Goal: Information Seeking & Learning: Check status

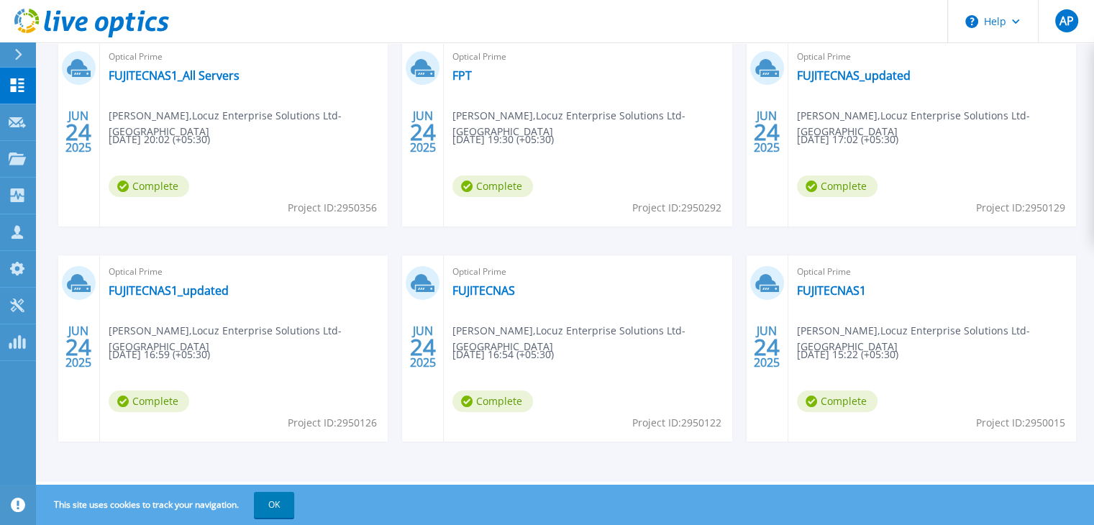
scroll to position [56, 0]
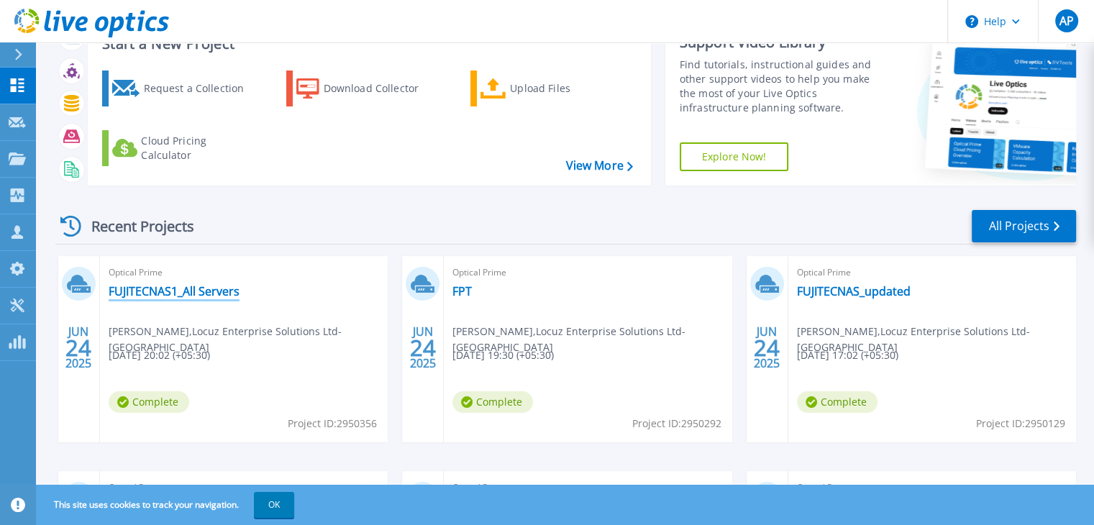
click at [208, 284] on link "FUJITECNAS1_All Servers" at bounding box center [174, 291] width 131 height 14
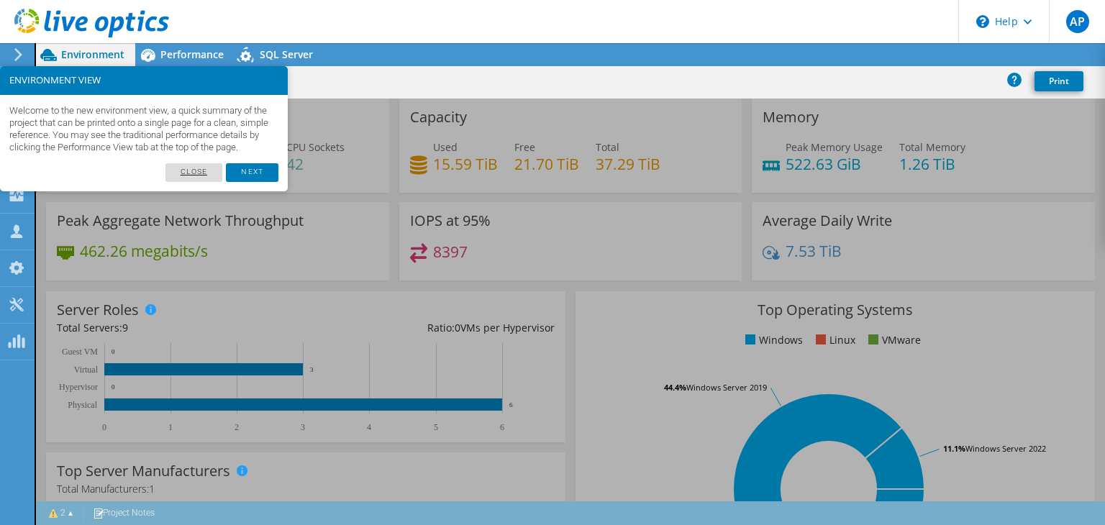
click at [198, 182] on link "Close" at bounding box center [194, 172] width 58 height 19
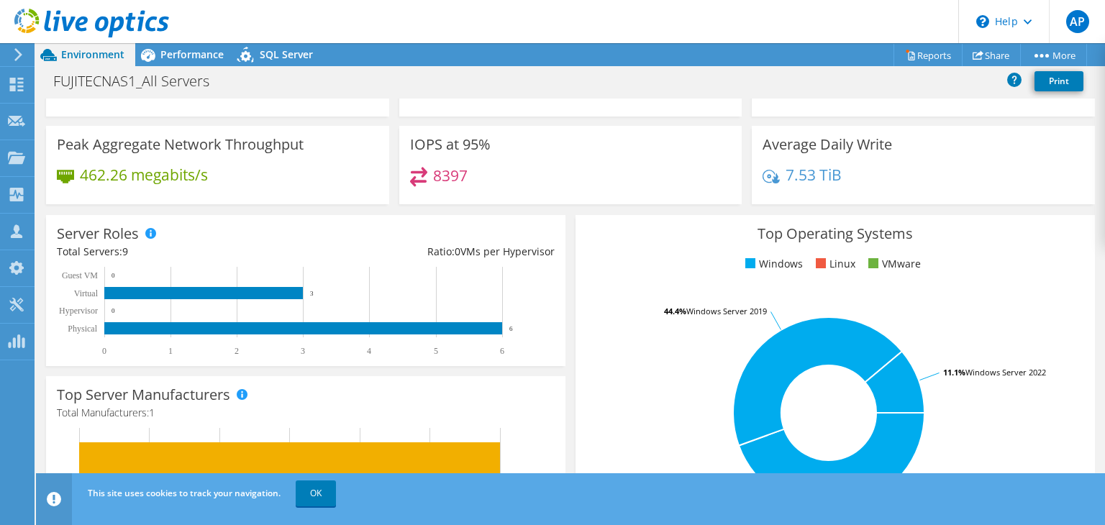
scroll to position [75, 0]
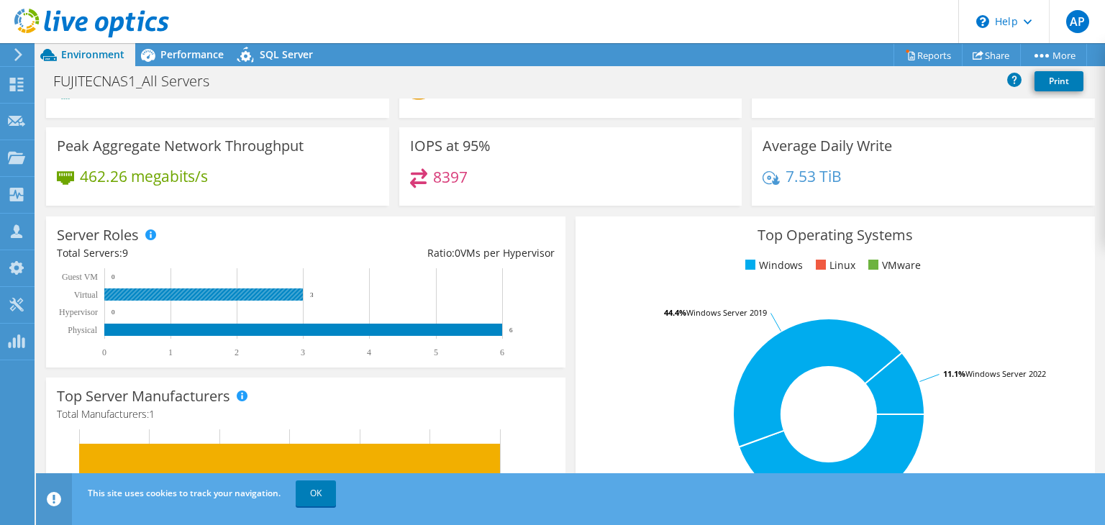
click at [249, 294] on rect at bounding box center [203, 294] width 198 height 12
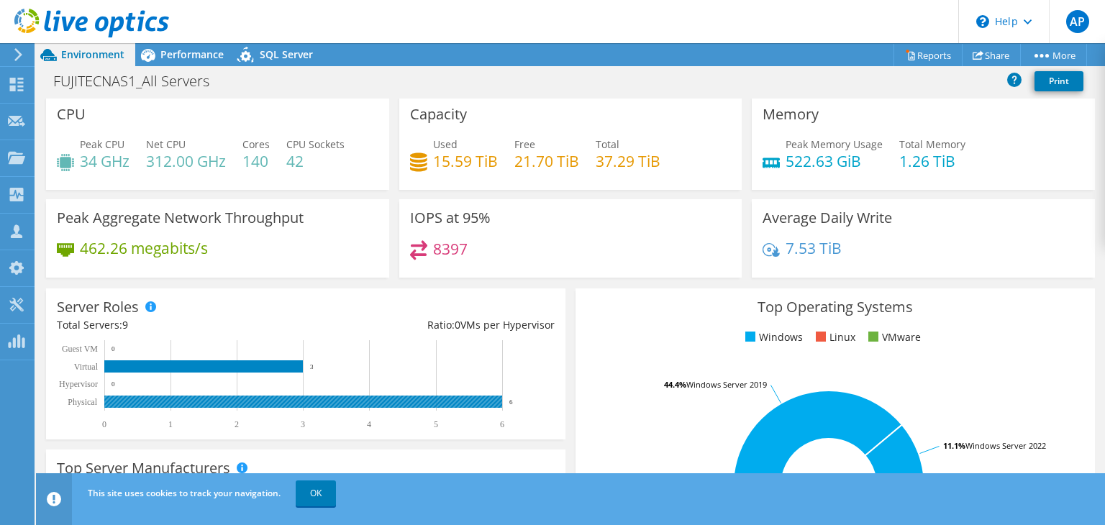
click at [302, 401] on rect at bounding box center [303, 402] width 398 height 12
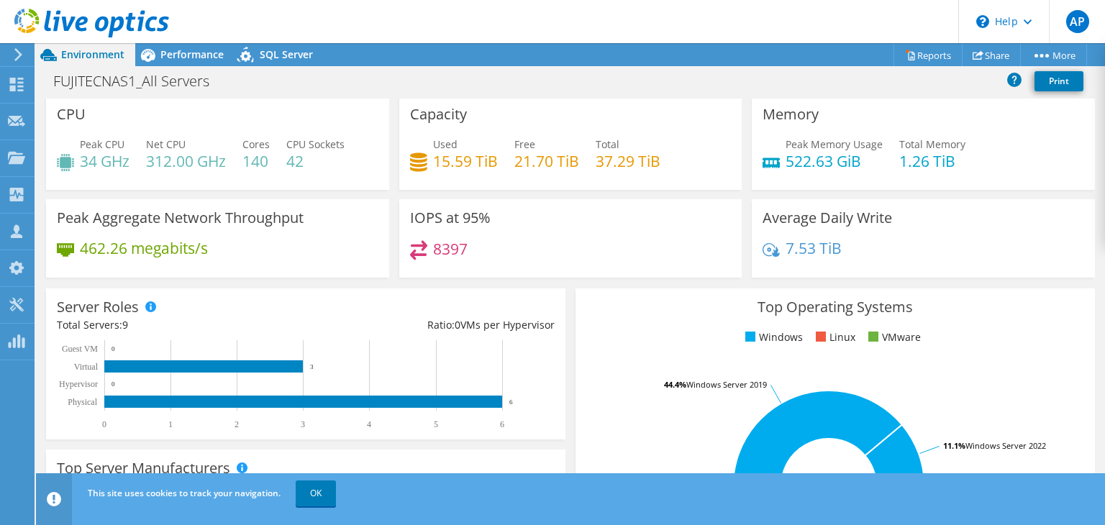
click at [570, 372] on div "Top Operating Systems Windows Linux VMware 44.4% Windows Server 2016 44.4% Wind…" at bounding box center [834, 460] width 529 height 355
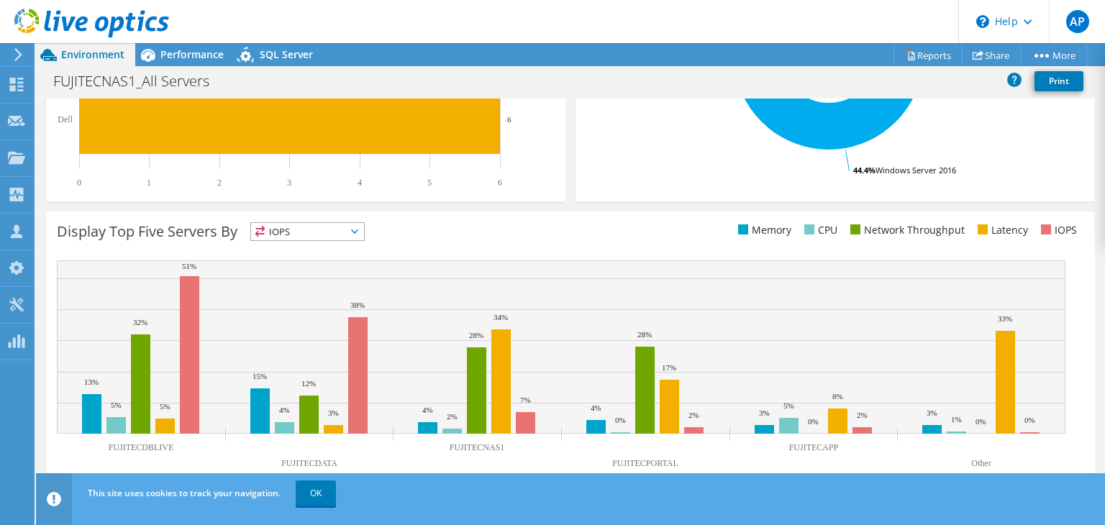
scroll to position [0, 0]
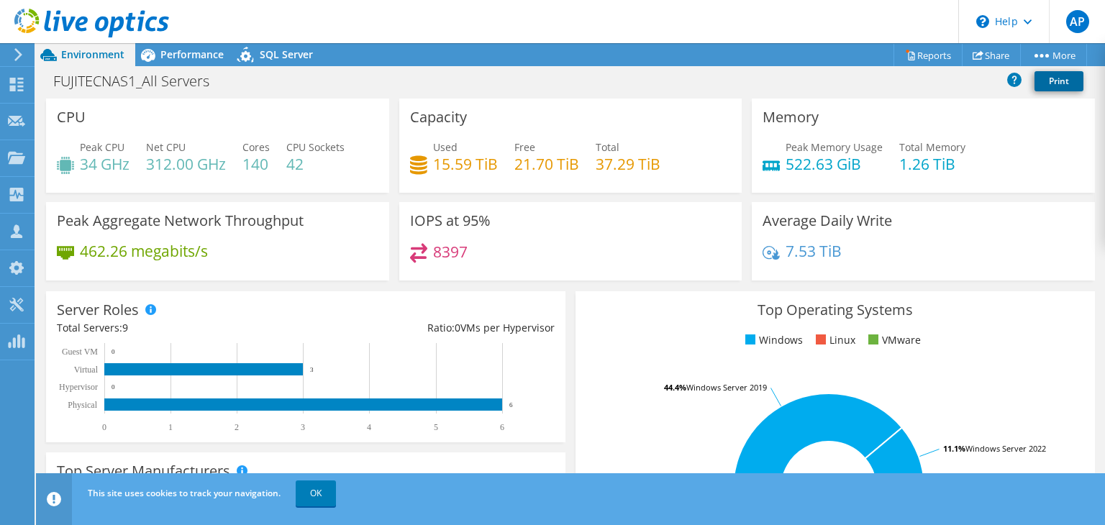
click at [1049, 80] on link "Print" at bounding box center [1058, 81] width 49 height 20
click at [191, 52] on span "Performance" at bounding box center [191, 54] width 63 height 14
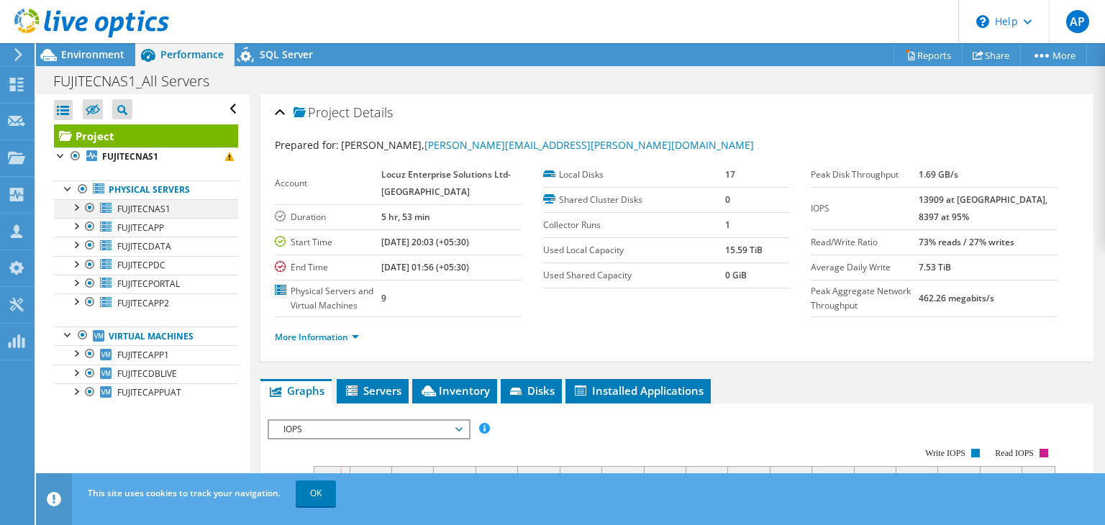
click at [77, 206] on div at bounding box center [75, 206] width 14 height 14
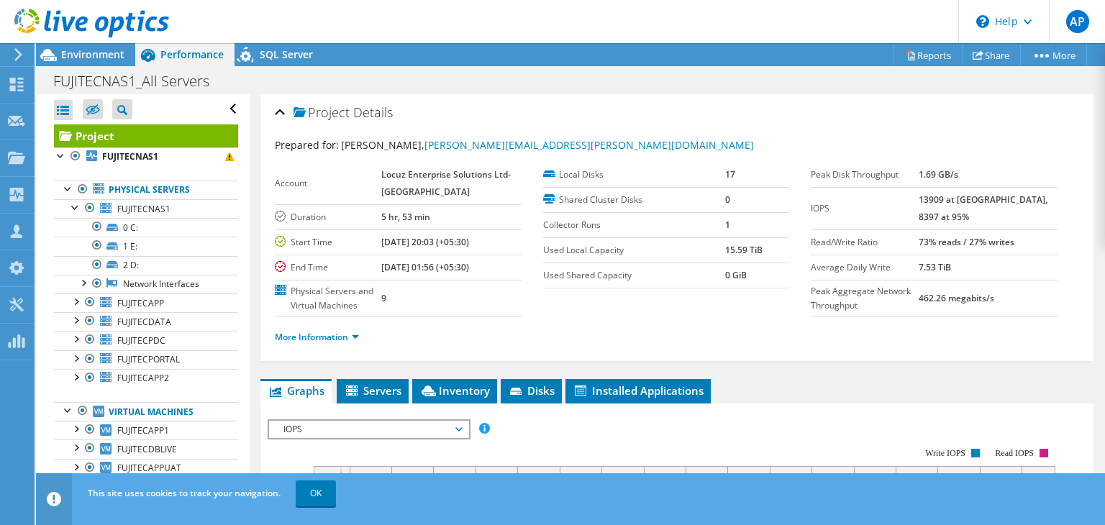
scroll to position [10, 0]
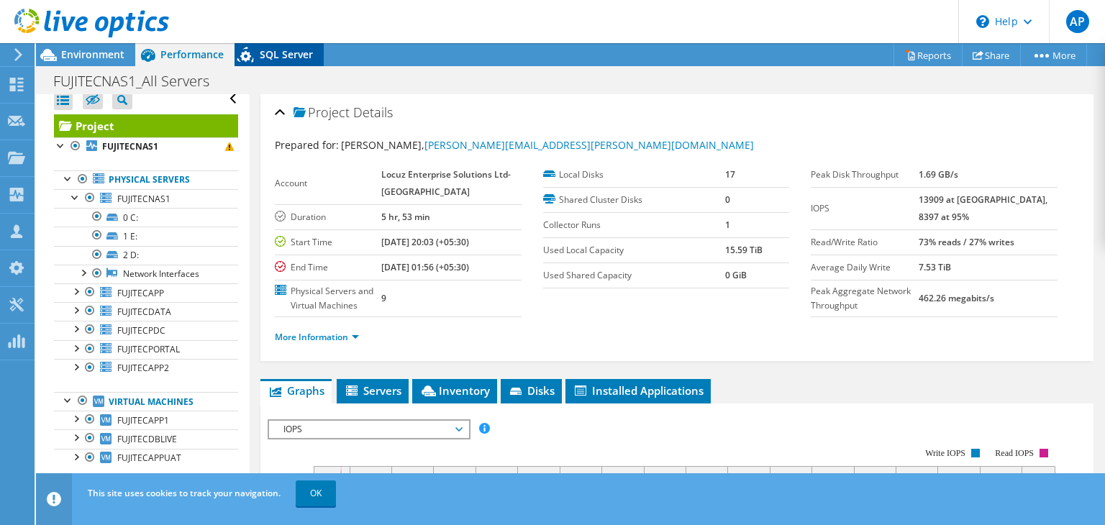
click at [261, 63] on div "SQL Server" at bounding box center [278, 54] width 89 height 23
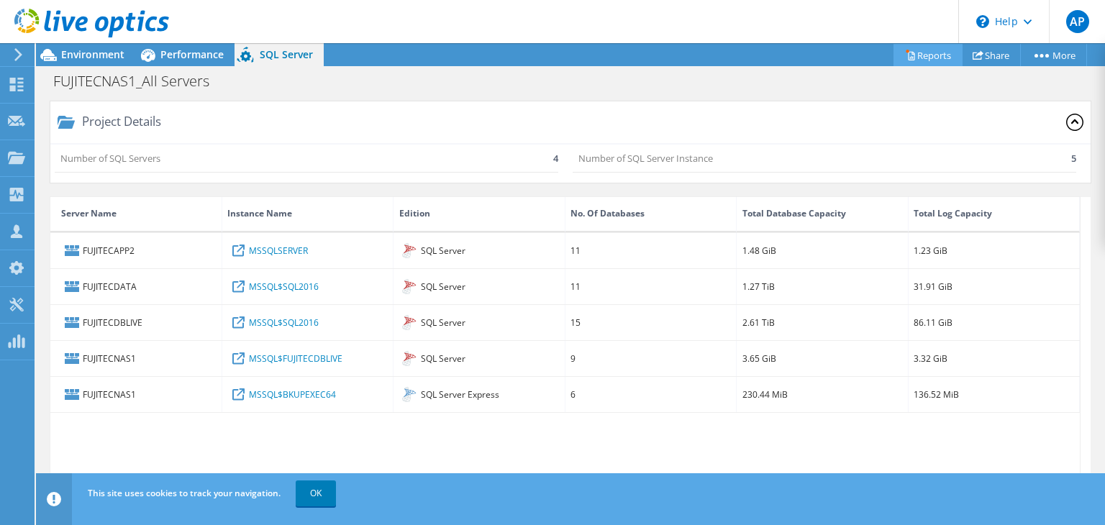
click at [918, 50] on link "Reports" at bounding box center [927, 55] width 69 height 22
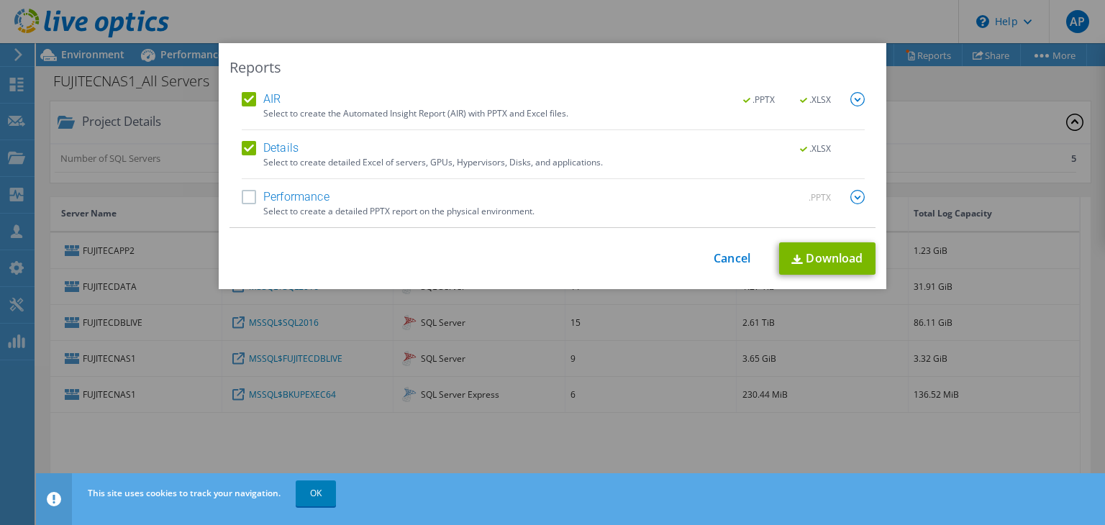
click at [247, 196] on label "Performance" at bounding box center [286, 197] width 88 height 14
click at [0, 0] on input "Performance" at bounding box center [0, 0] width 0 height 0
click at [820, 253] on link "Download" at bounding box center [827, 258] width 96 height 32
click at [726, 262] on link "Cancel" at bounding box center [731, 259] width 37 height 14
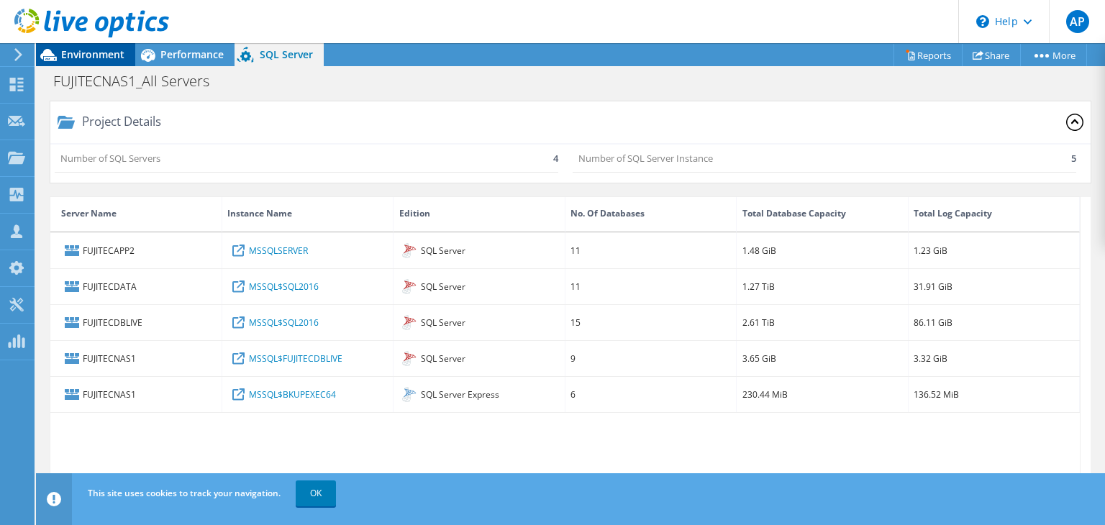
click at [81, 53] on span "Environment" at bounding box center [92, 54] width 63 height 14
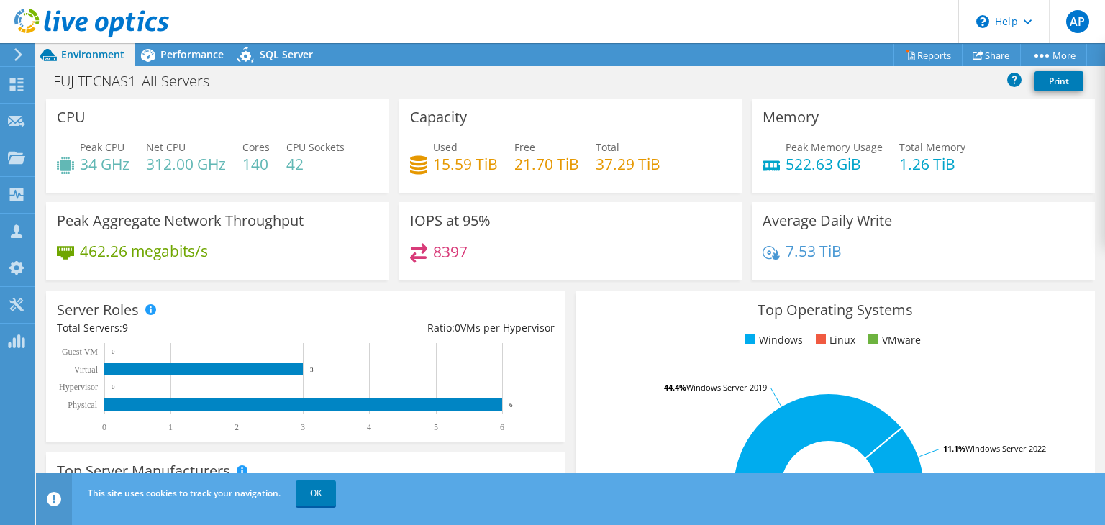
click at [14, 54] on icon at bounding box center [18, 54] width 11 height 13
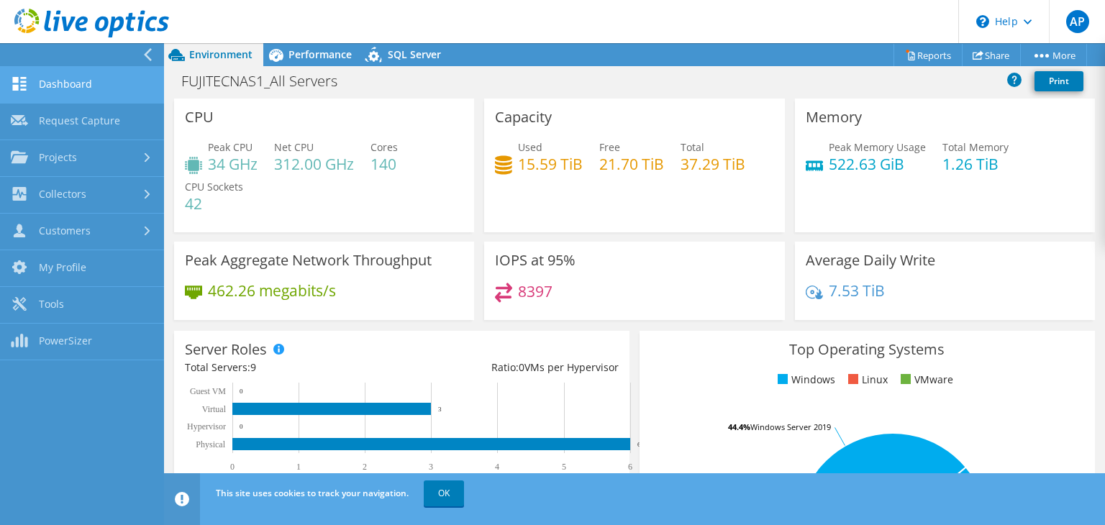
click at [57, 73] on link "Dashboard" at bounding box center [82, 85] width 164 height 37
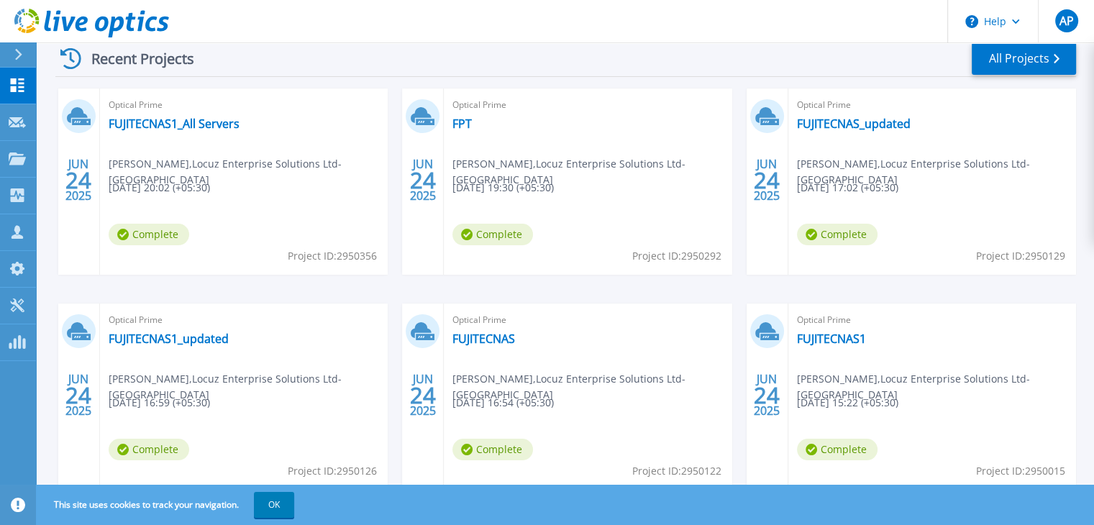
scroll to position [200, 0]
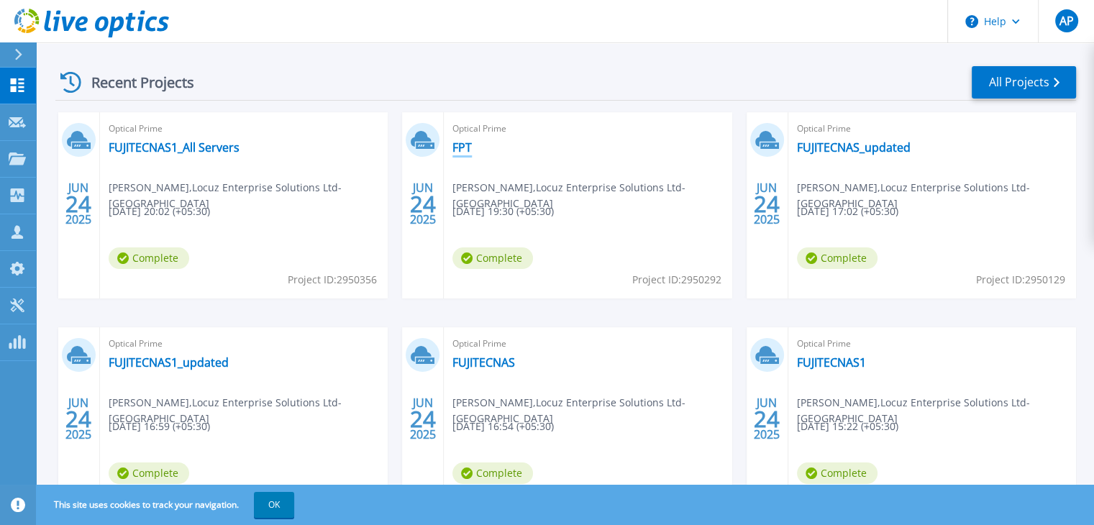
click at [463, 145] on link "FPT" at bounding box center [461, 147] width 19 height 14
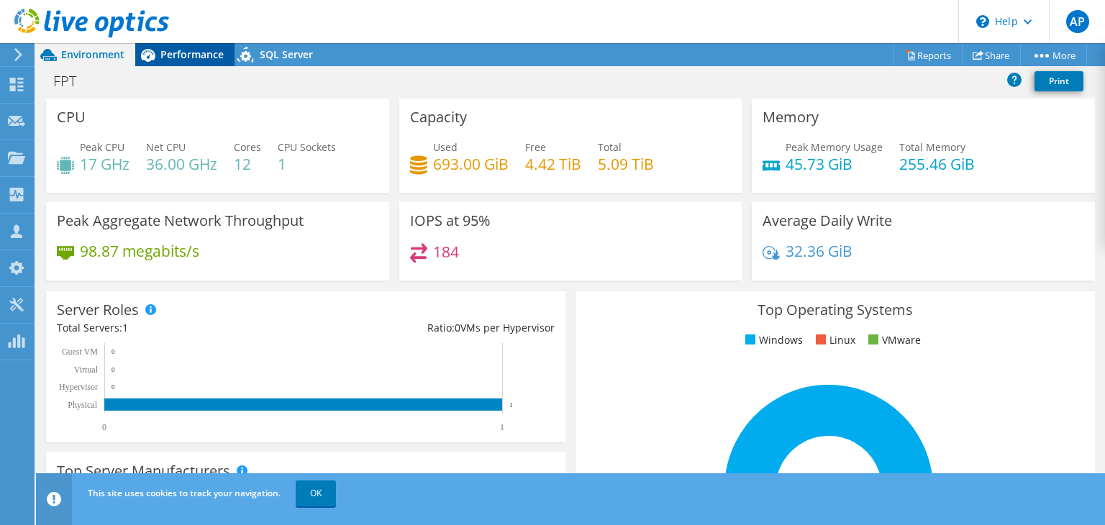
click at [202, 50] on span "Performance" at bounding box center [191, 54] width 63 height 14
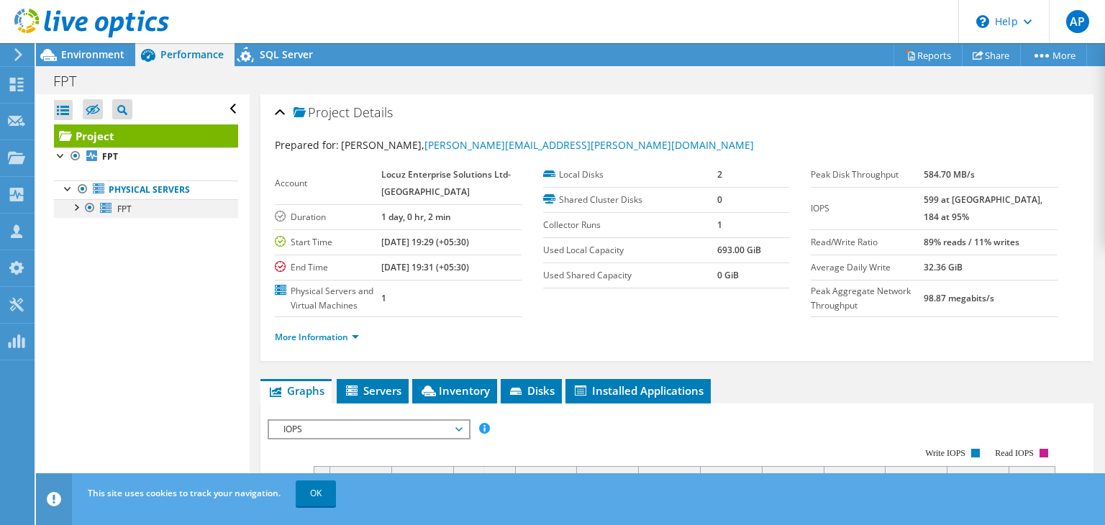
click at [72, 209] on div at bounding box center [75, 206] width 14 height 14
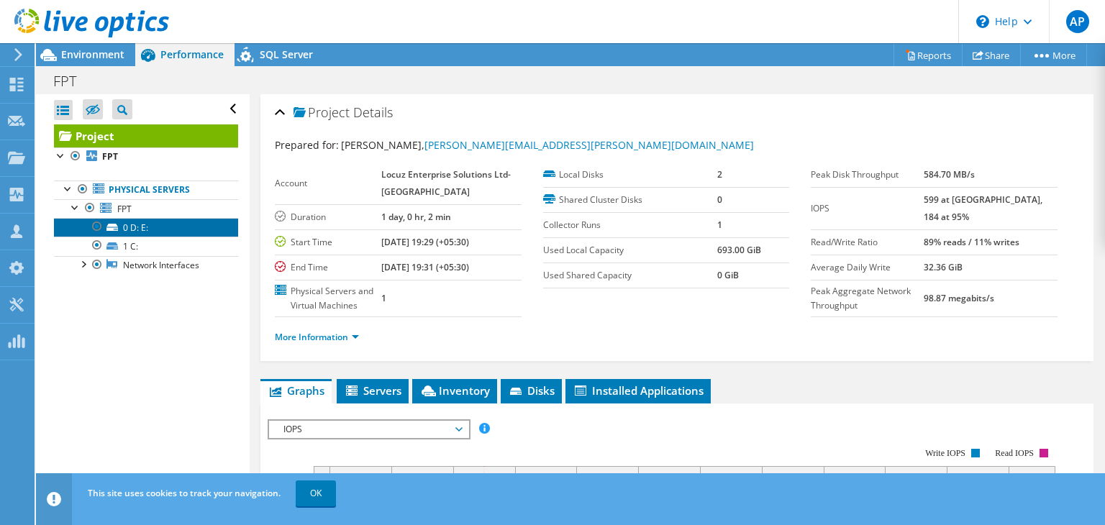
click at [129, 227] on link "0 D: E:" at bounding box center [146, 227] width 184 height 19
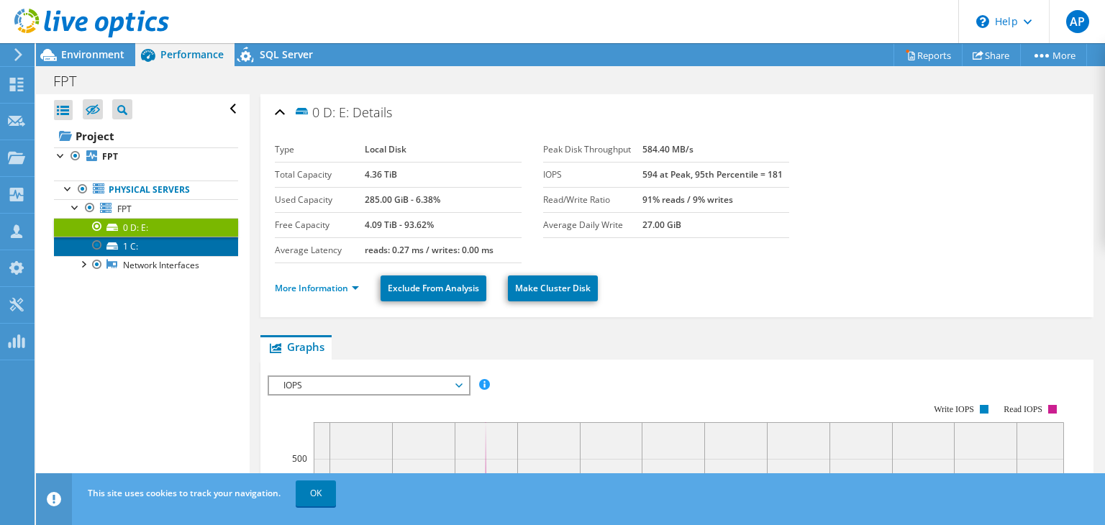
click at [129, 242] on link "1 C:" at bounding box center [146, 246] width 184 height 19
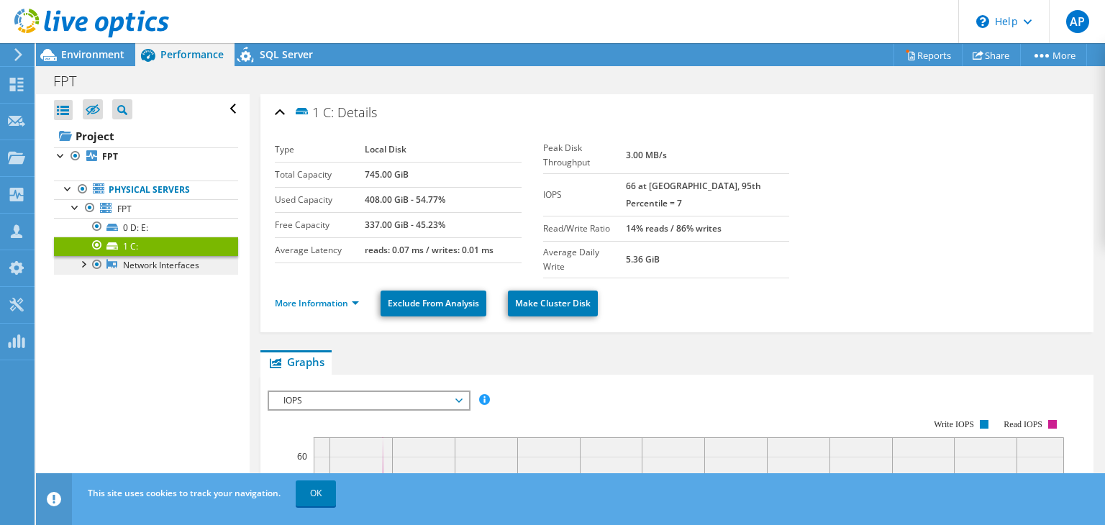
click at [129, 257] on link "Network Interfaces" at bounding box center [146, 265] width 184 height 19
click at [78, 258] on div at bounding box center [83, 263] width 14 height 14
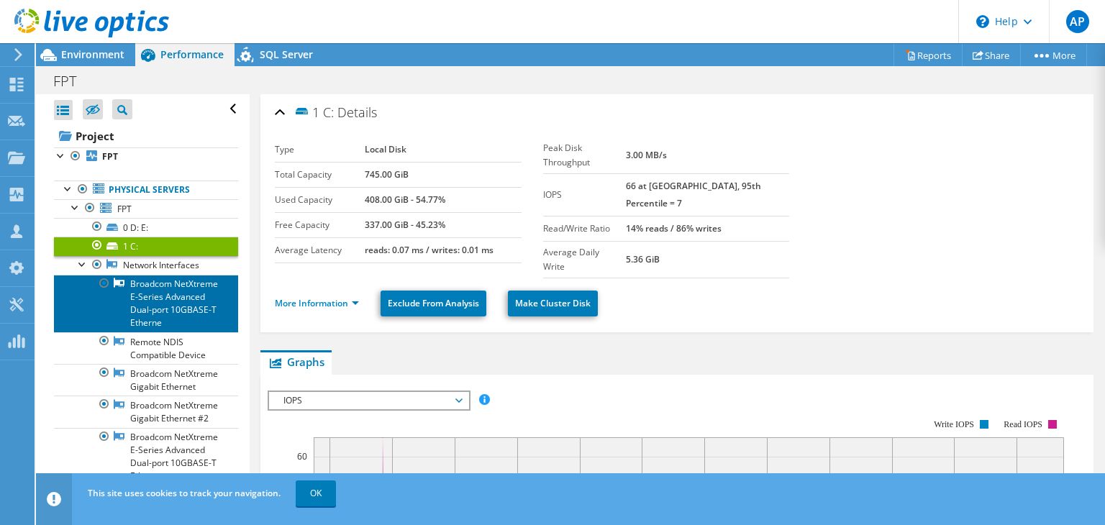
click at [148, 283] on link "Broadcom NetXtreme E-Series Advanced Dual-port 10GBASE-T Etherne" at bounding box center [146, 304] width 184 height 58
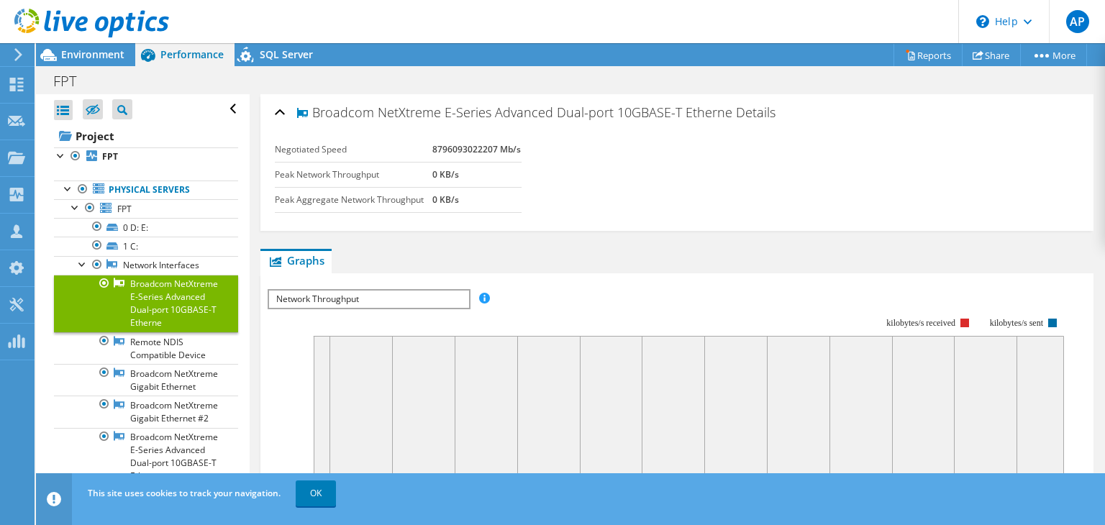
click at [276, 67] on div "FPT Print" at bounding box center [570, 80] width 1069 height 28
click at [276, 63] on div "SQL Server" at bounding box center [278, 54] width 89 height 23
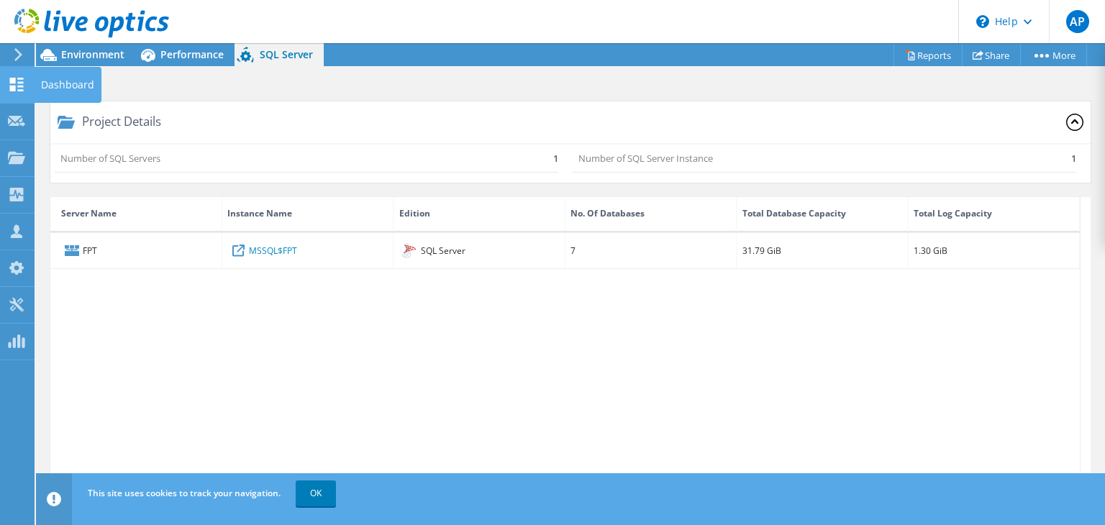
click at [20, 87] on icon at bounding box center [16, 85] width 17 height 14
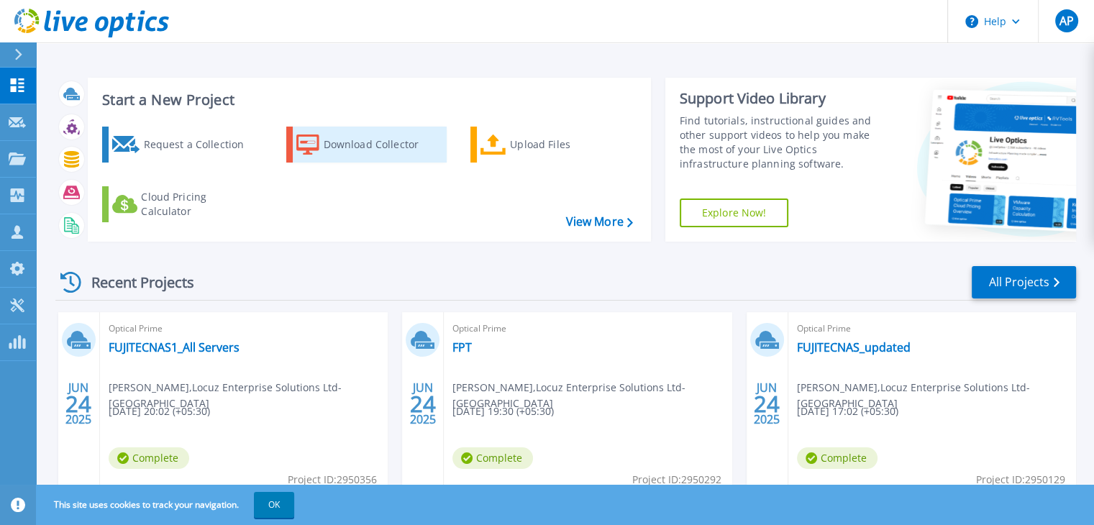
click at [354, 147] on div "Download Collector" at bounding box center [381, 144] width 115 height 29
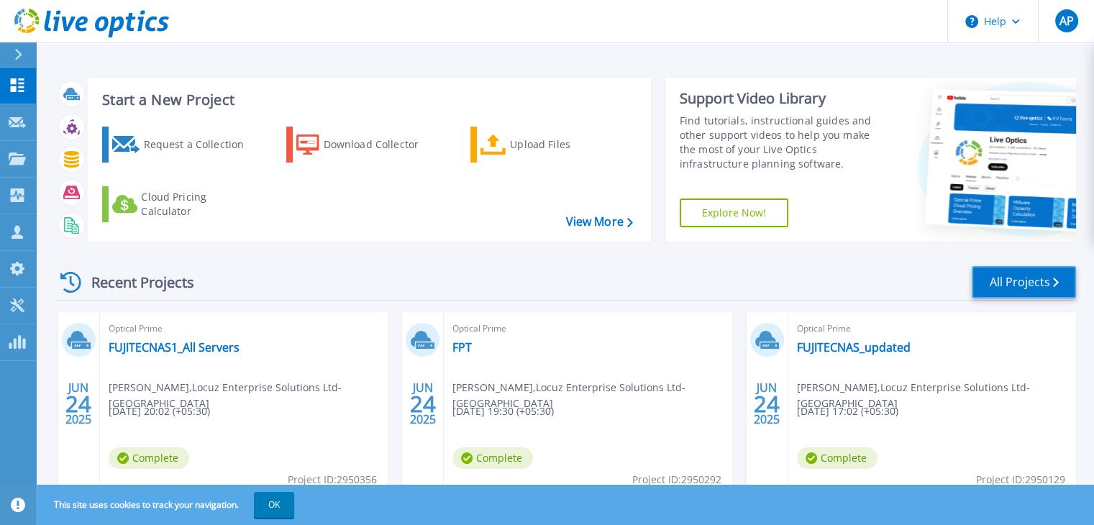
click at [1004, 271] on link "All Projects" at bounding box center [1024, 282] width 104 height 32
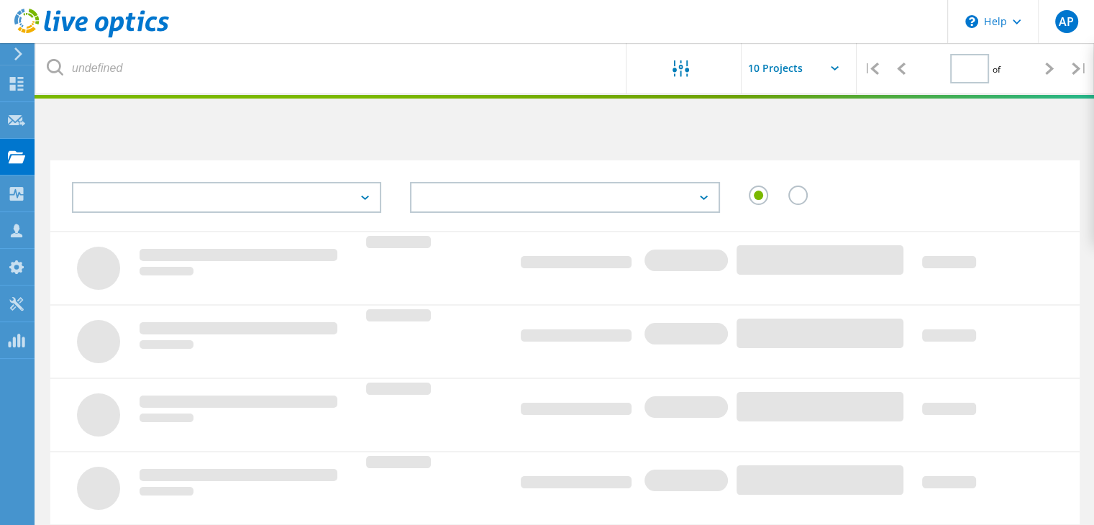
type input "1"
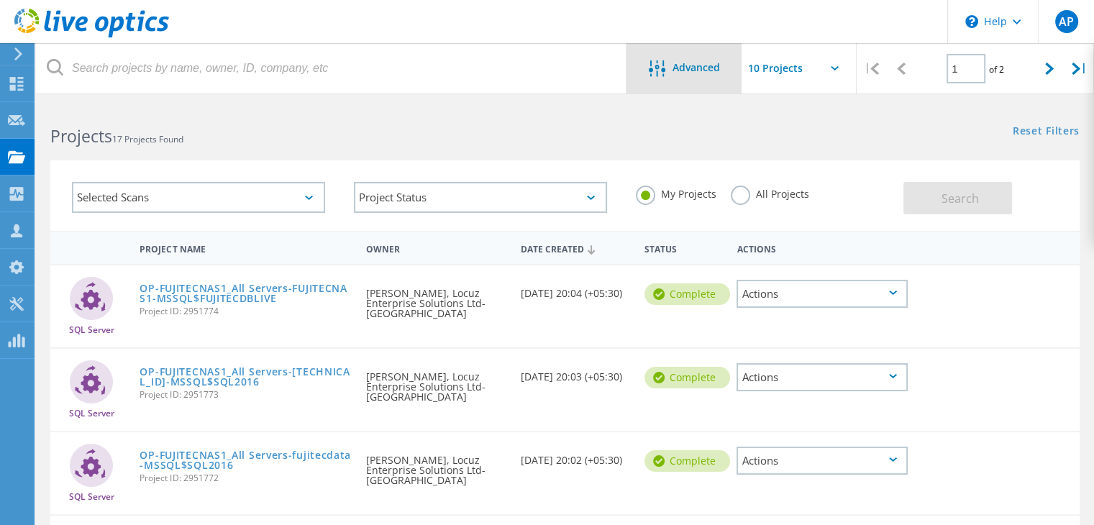
click at [705, 67] on span "Advanced" at bounding box center [695, 68] width 47 height 10
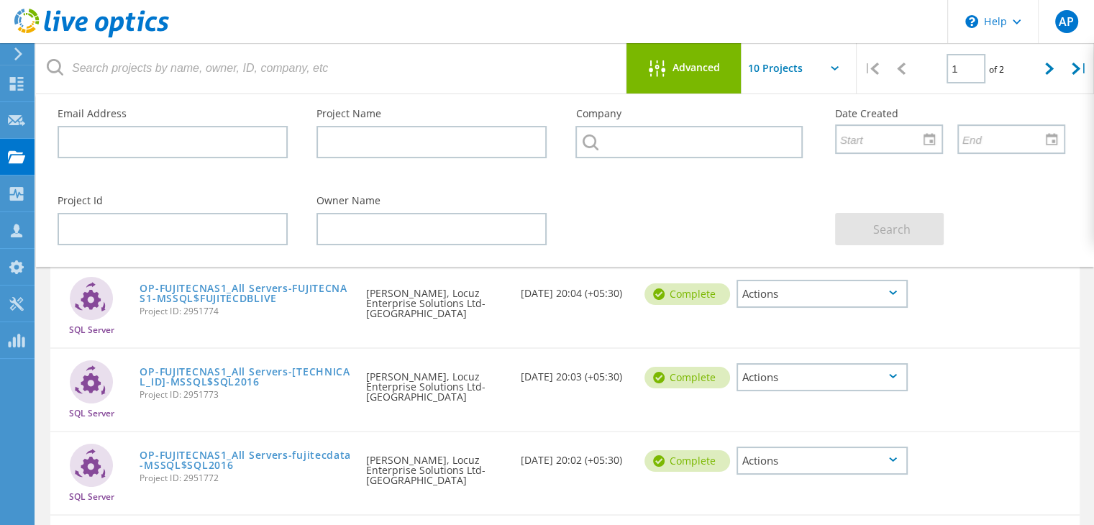
click at [705, 67] on span "Advanced" at bounding box center [695, 68] width 47 height 10
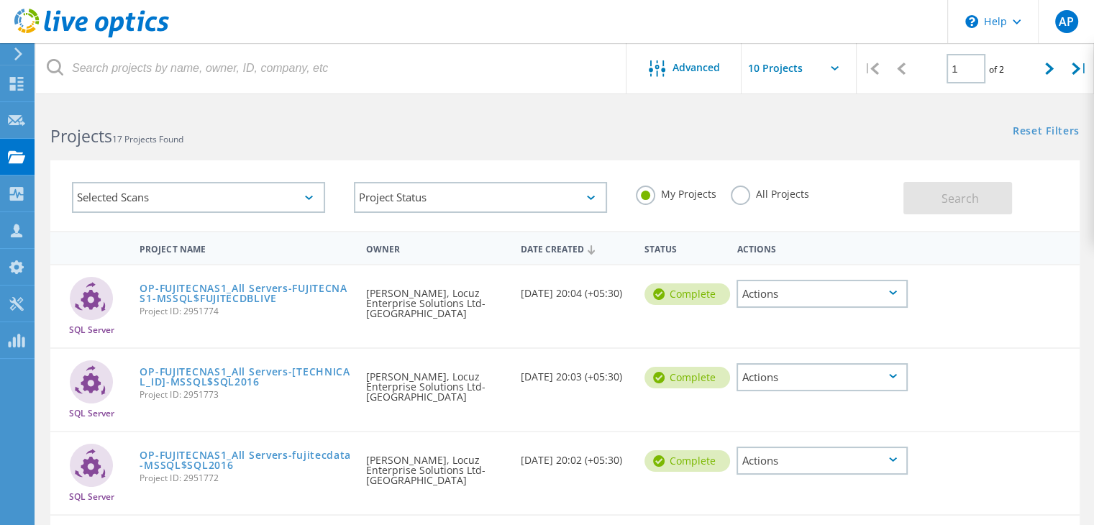
click at [829, 66] on input "text" at bounding box center [813, 68] width 144 height 50
click at [652, 127] on div "Reset Filters Show Filters" at bounding box center [829, 117] width 529 height 27
click at [741, 297] on div "Actions" at bounding box center [821, 294] width 171 height 28
click at [811, 282] on div "Download XLSX" at bounding box center [822, 283] width 168 height 22
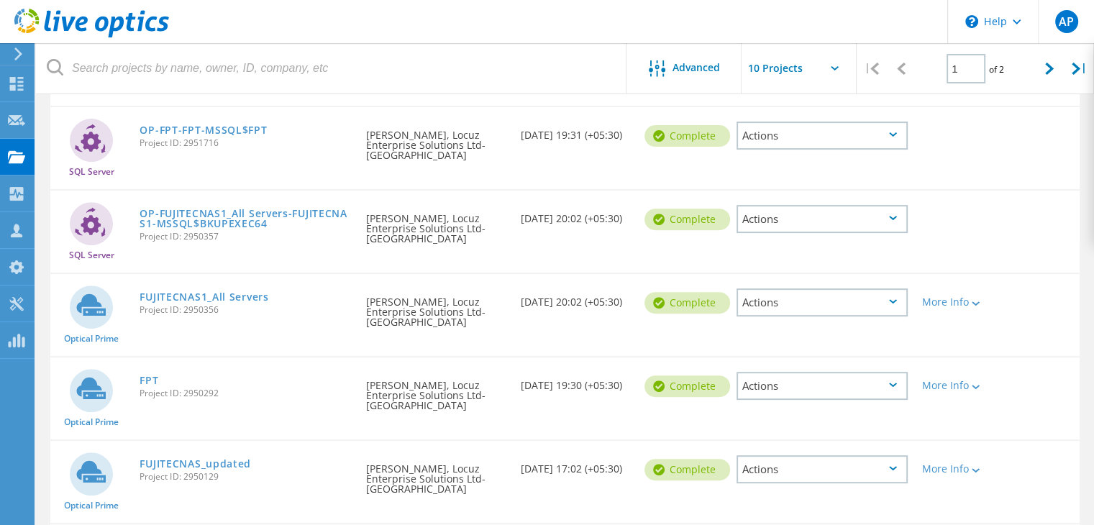
scroll to position [483, 0]
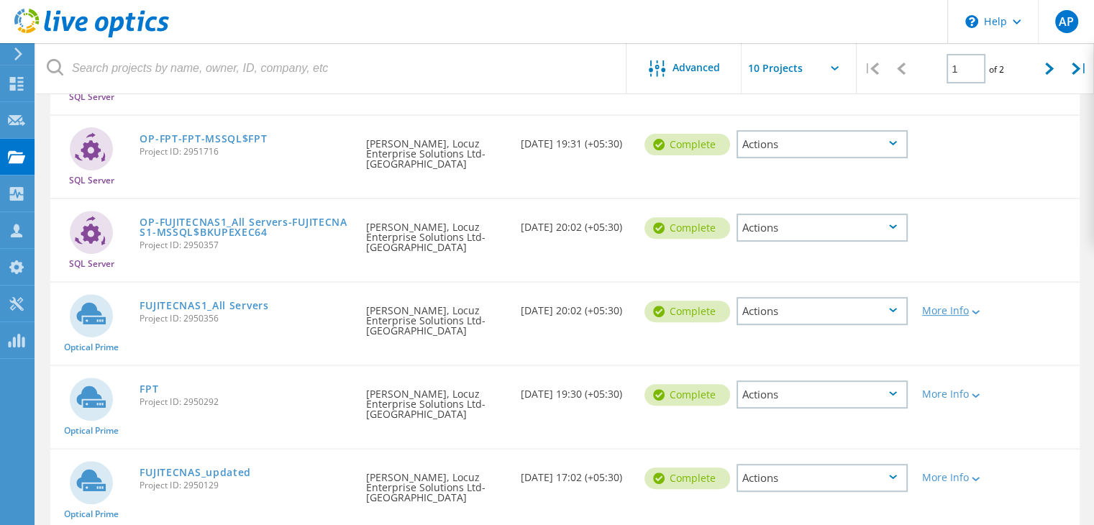
click at [973, 311] on icon at bounding box center [976, 312] width 8 height 4
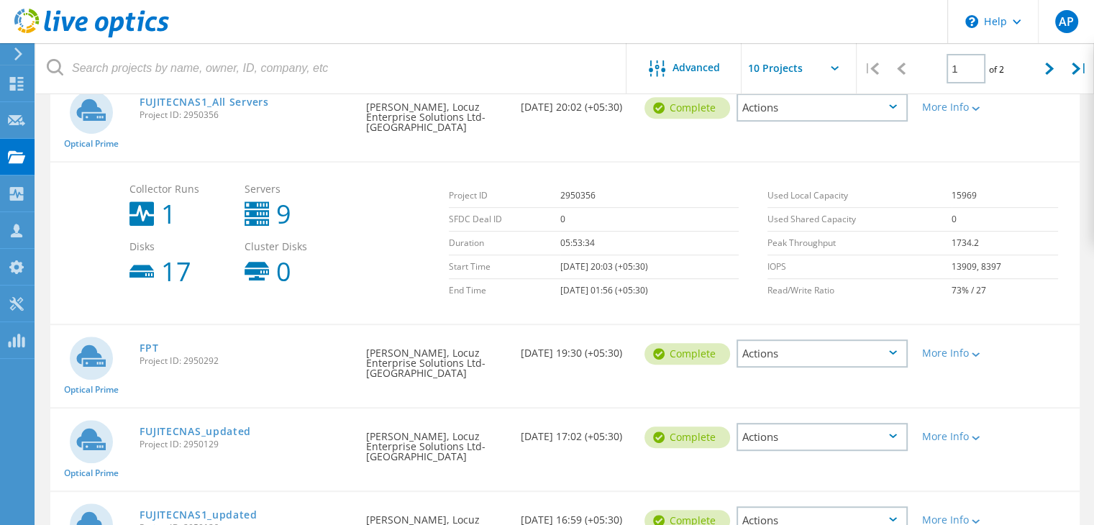
scroll to position [555, 0]
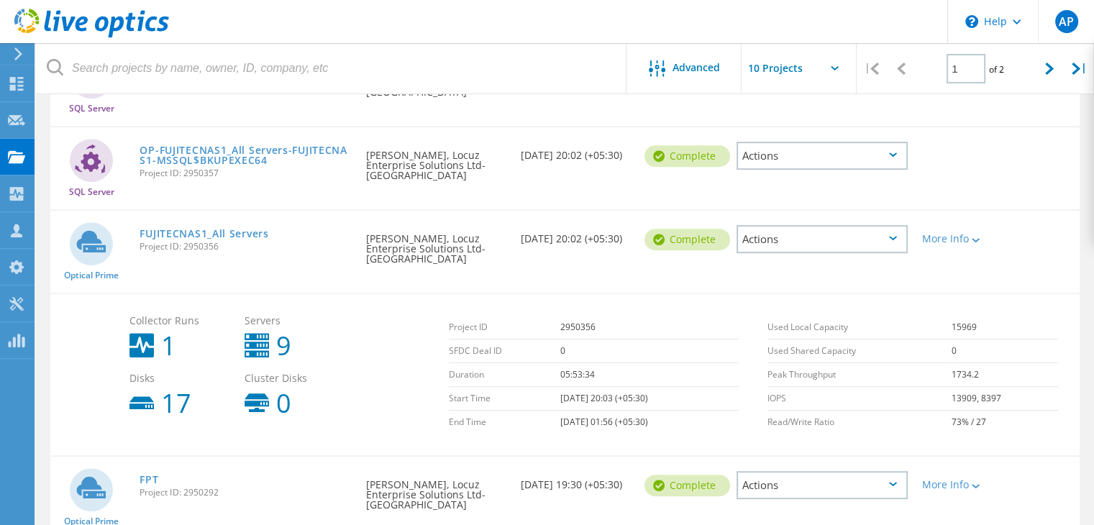
click at [837, 229] on div "Actions" at bounding box center [821, 239] width 171 height 28
click at [820, 221] on div "Project Details" at bounding box center [822, 228] width 168 height 22
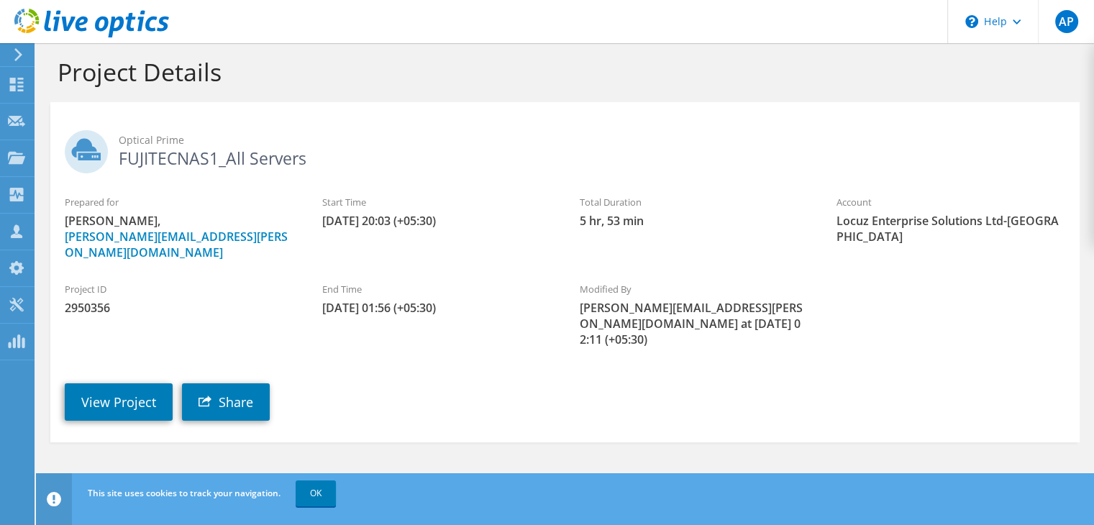
scroll to position [111, 0]
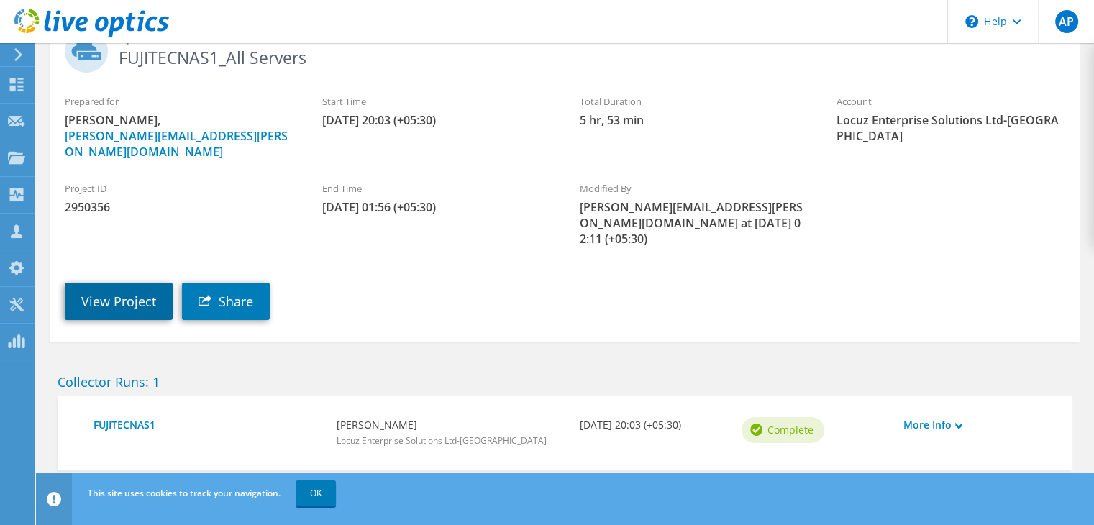
click at [96, 283] on link "View Project" at bounding box center [119, 301] width 108 height 37
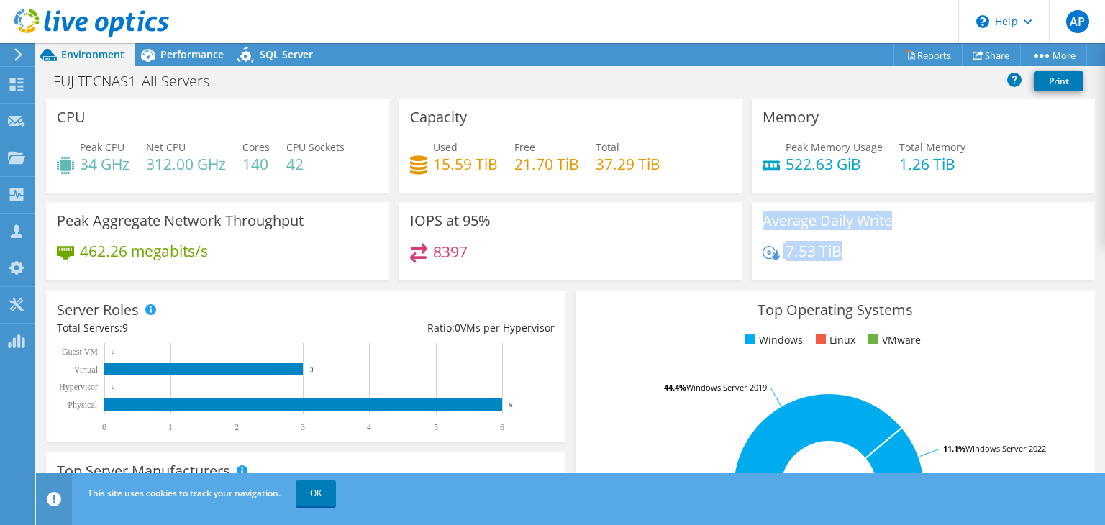
drag, startPoint x: 862, startPoint y: 252, endPoint x: 748, endPoint y: 239, distance: 115.2
click at [752, 239] on div "Average Daily Write 7.53 TiB" at bounding box center [923, 241] width 343 height 78
click at [686, 273] on div "8397" at bounding box center [570, 258] width 321 height 31
drag, startPoint x: 242, startPoint y: 162, endPoint x: 267, endPoint y: 160, distance: 25.2
click at [267, 160] on div "Peak CPU 34 GHz Net CPU 312.00 GHz Cores 140 CPU Sockets 42" at bounding box center [217, 163] width 321 height 47
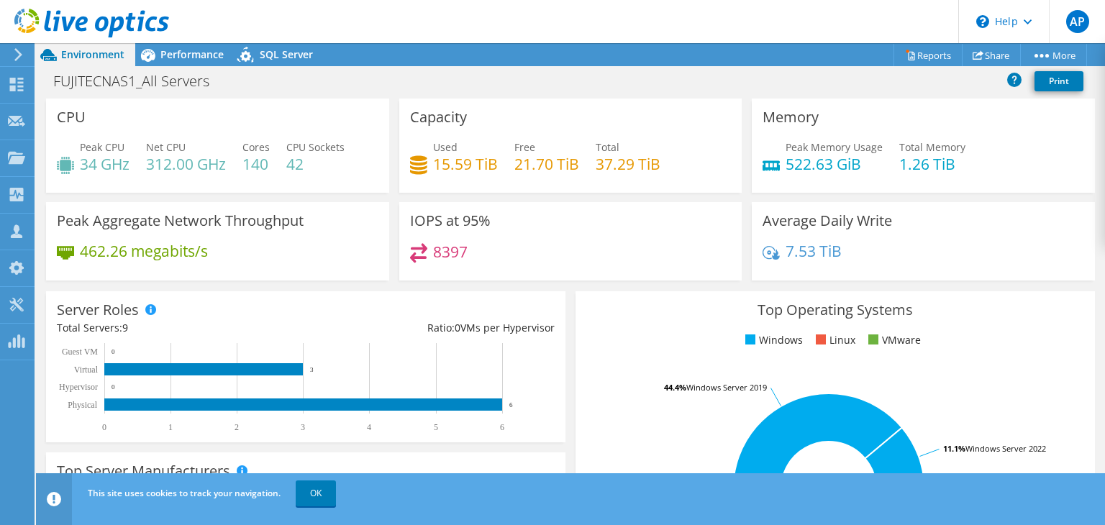
click at [273, 160] on div "Peak CPU 34 GHz Net CPU 312.00 GHz Cores 140 CPU Sockets 42" at bounding box center [217, 163] width 321 height 47
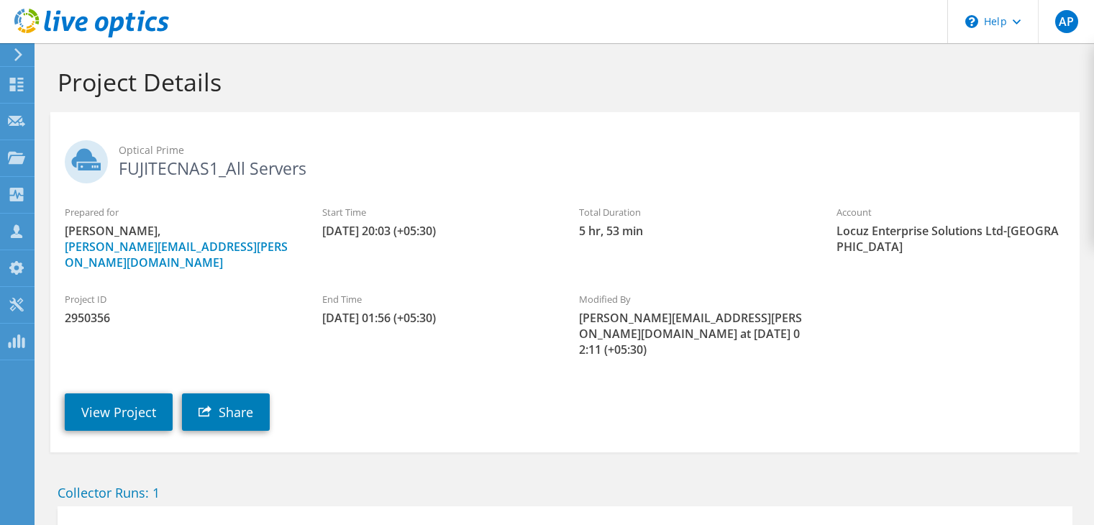
scroll to position [111, 0]
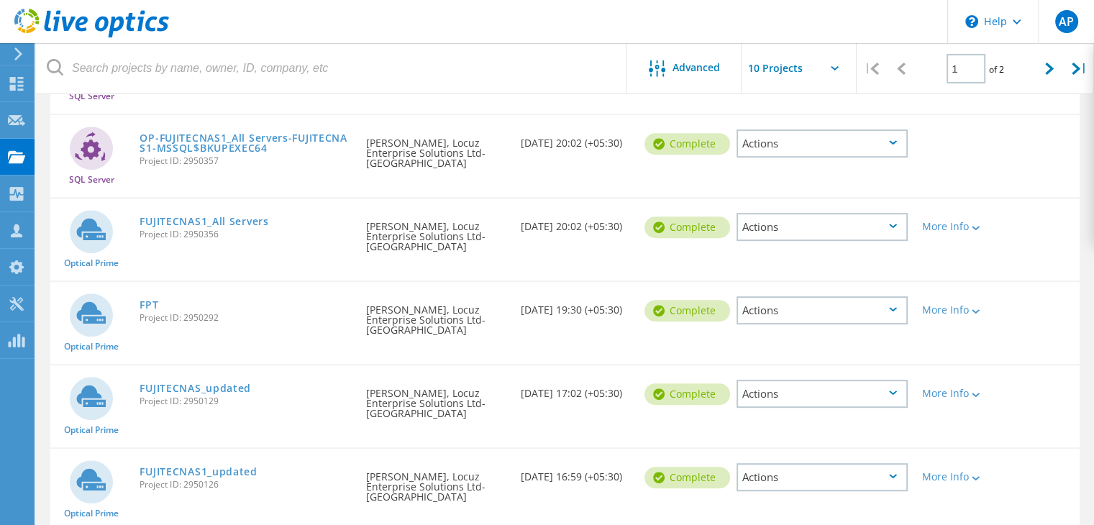
scroll to position [627, 0]
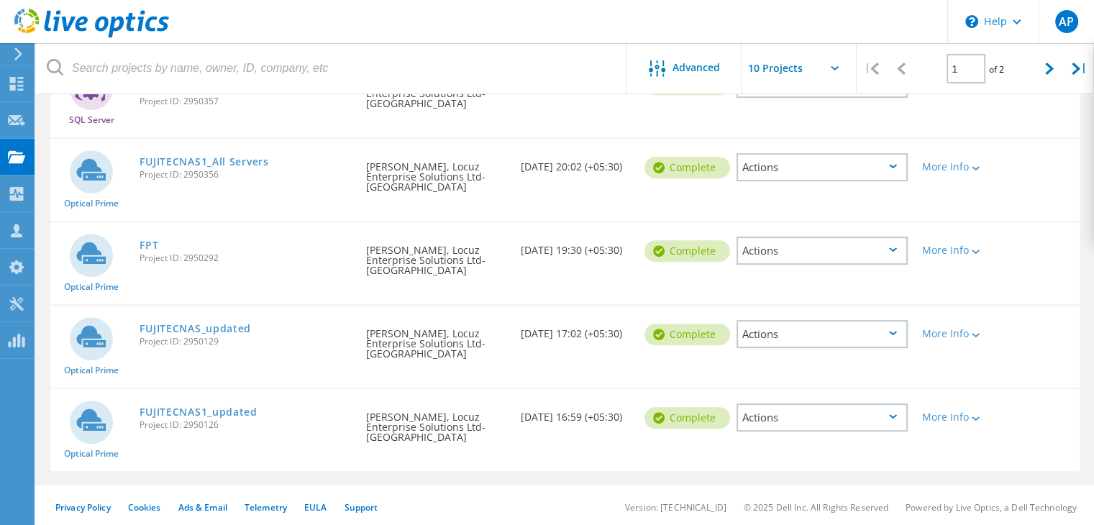
click at [839, 323] on div "Actions" at bounding box center [821, 334] width 171 height 28
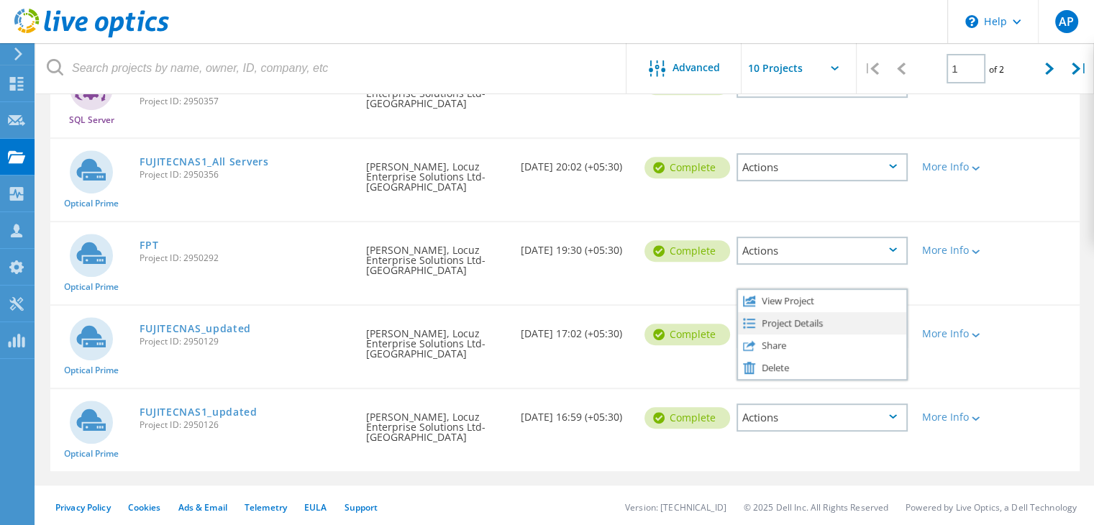
click at [803, 321] on div "Project Details" at bounding box center [822, 323] width 168 height 22
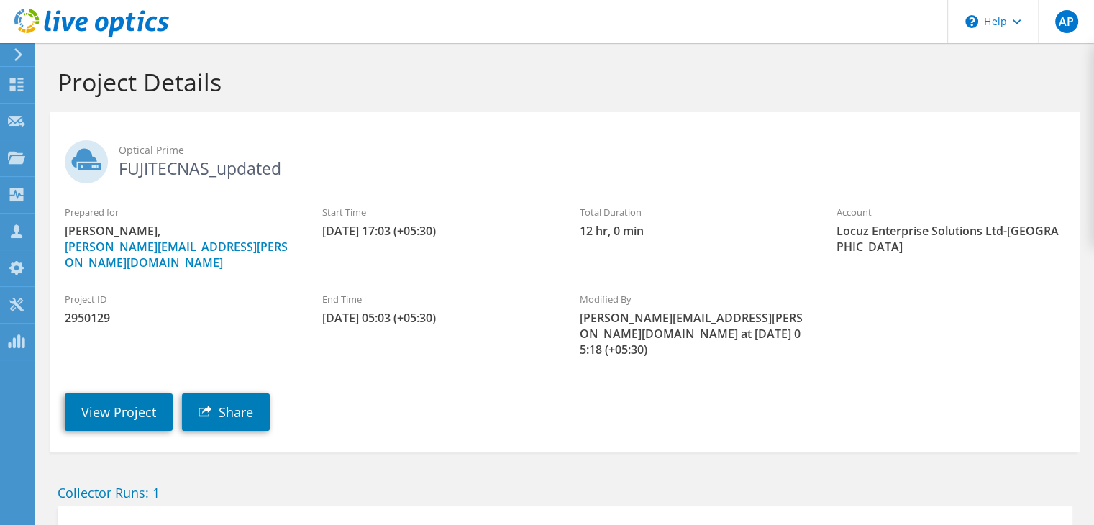
scroll to position [111, 0]
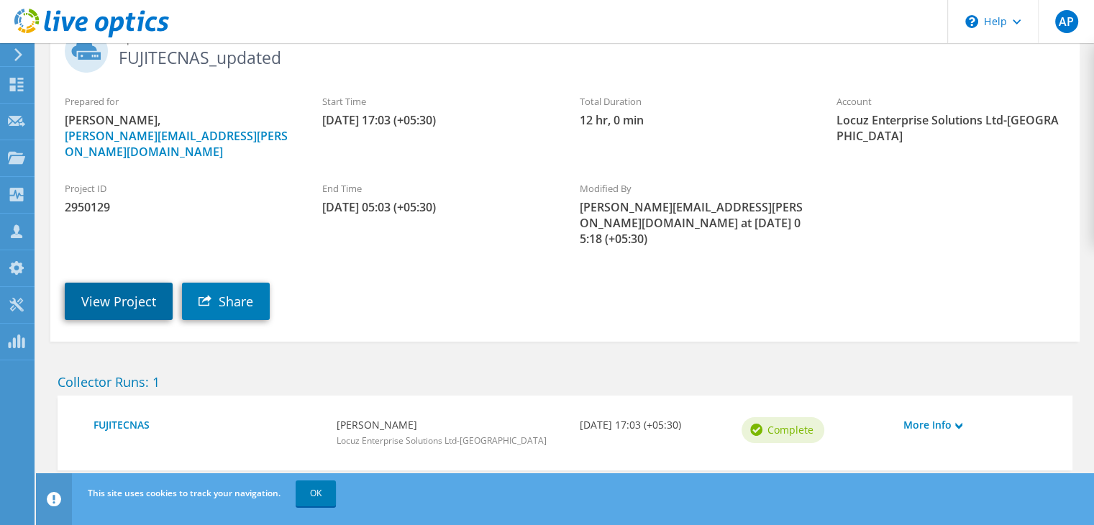
click at [151, 283] on link "View Project" at bounding box center [119, 301] width 108 height 37
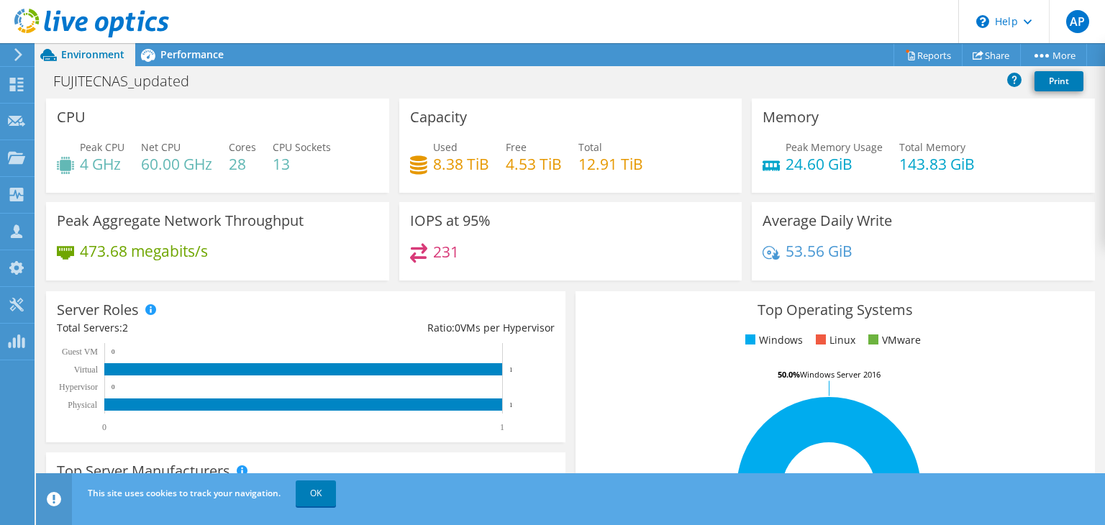
scroll to position [503, 0]
click at [562, 294] on div "Server Roles Physical Servers represent bare metal servers that were targets of…" at bounding box center [305, 366] width 529 height 161
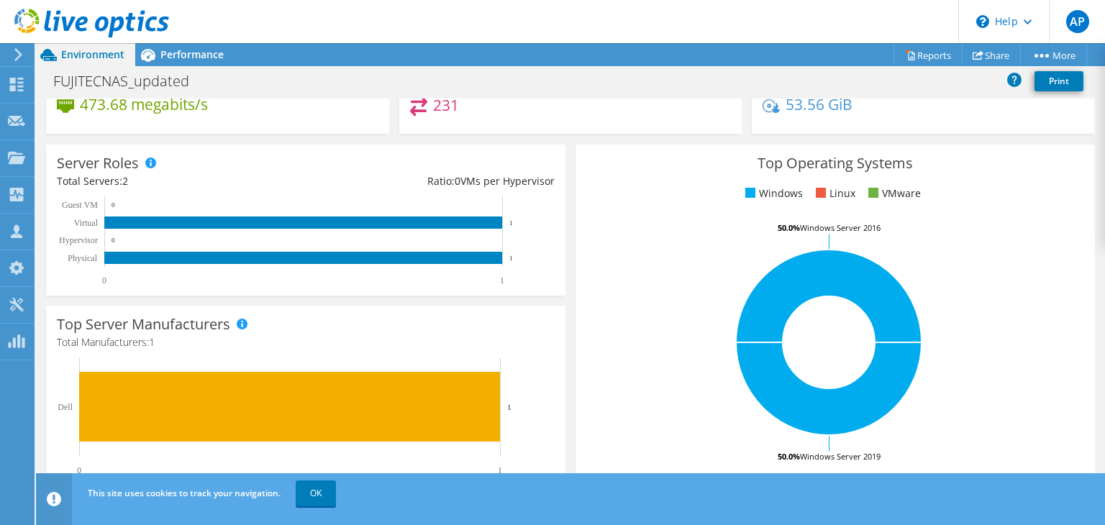
scroll to position [0, 0]
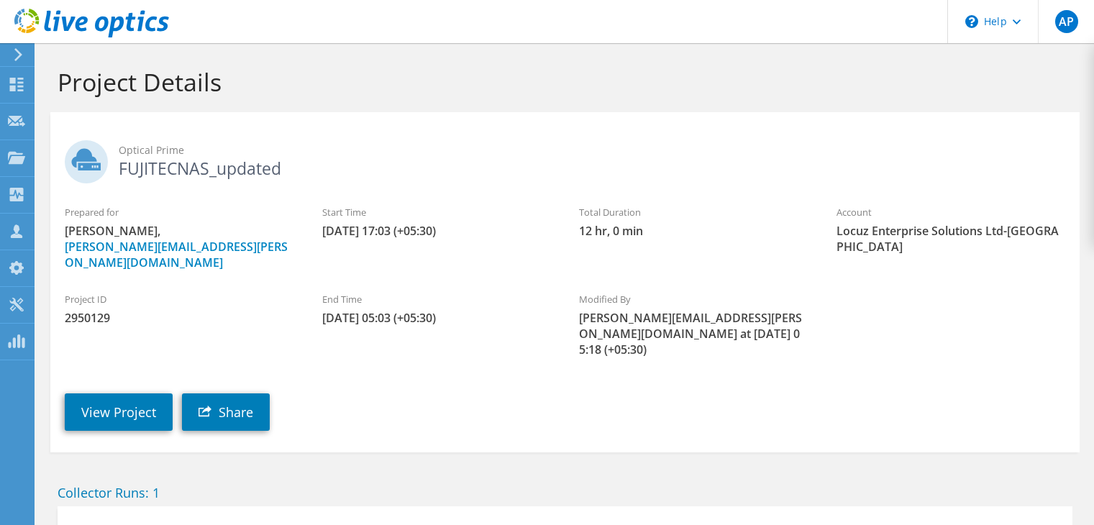
scroll to position [111, 0]
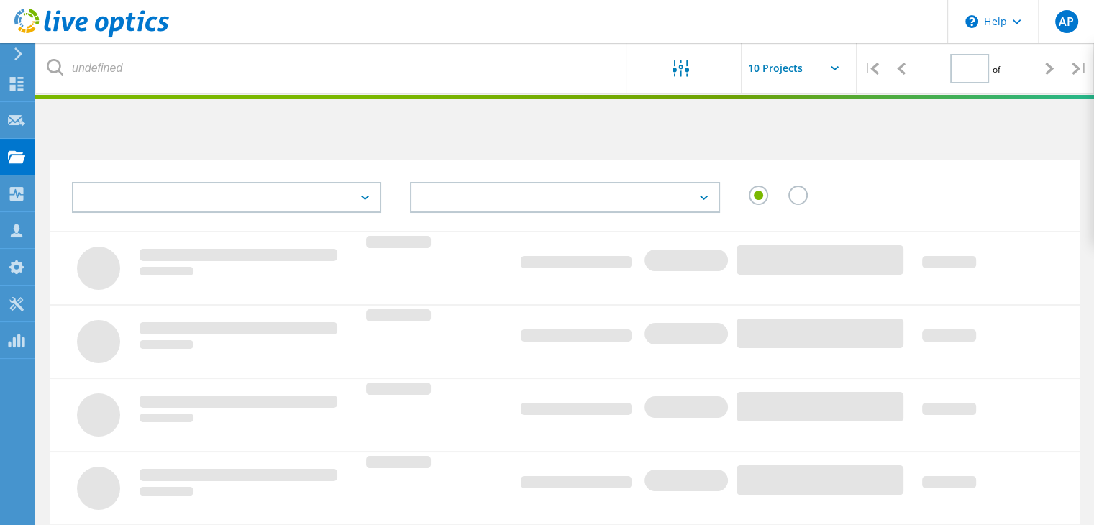
type input "1"
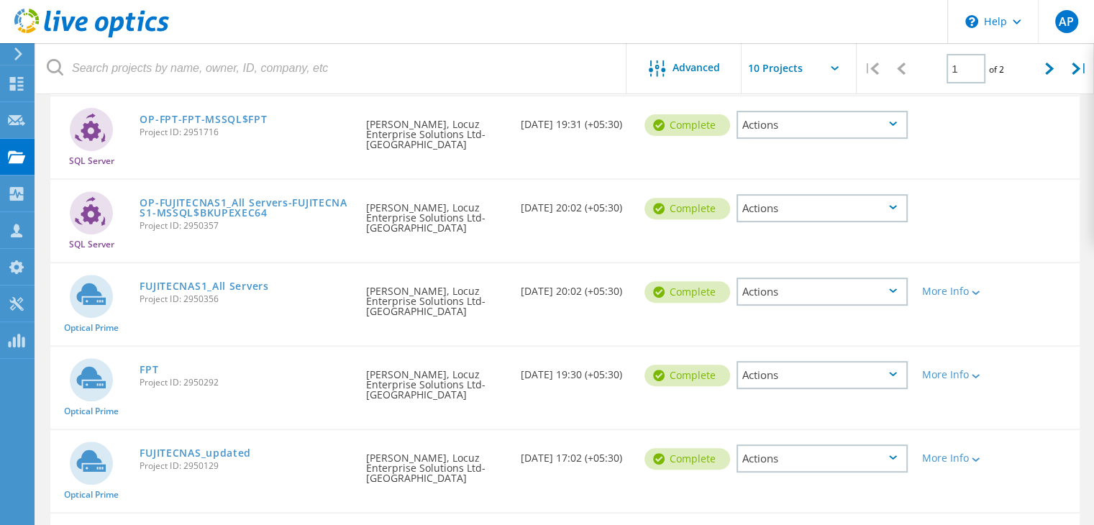
scroll to position [627, 0]
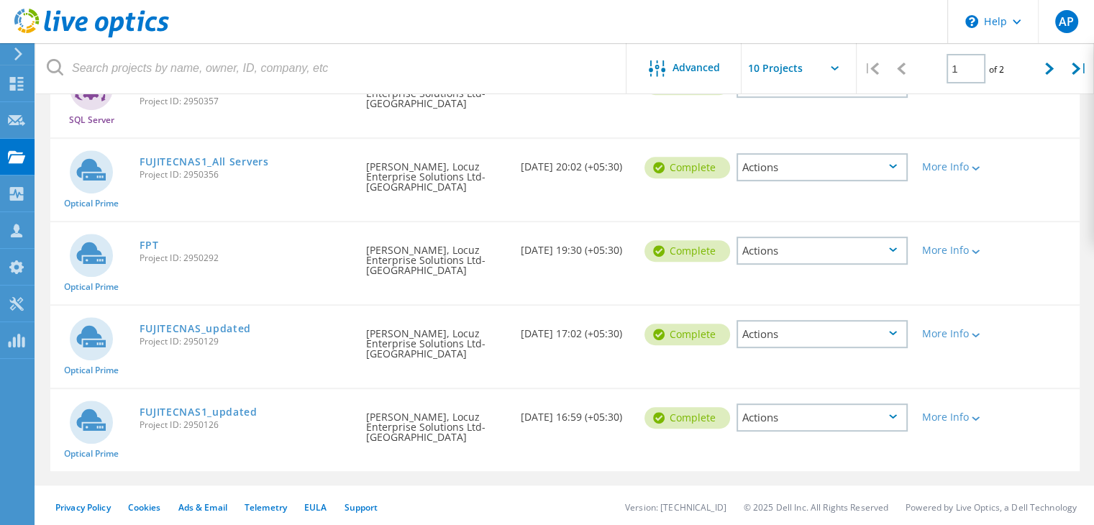
click at [796, 403] on div "Actions" at bounding box center [821, 417] width 171 height 28
click at [790, 409] on div "Project Details" at bounding box center [822, 407] width 168 height 22
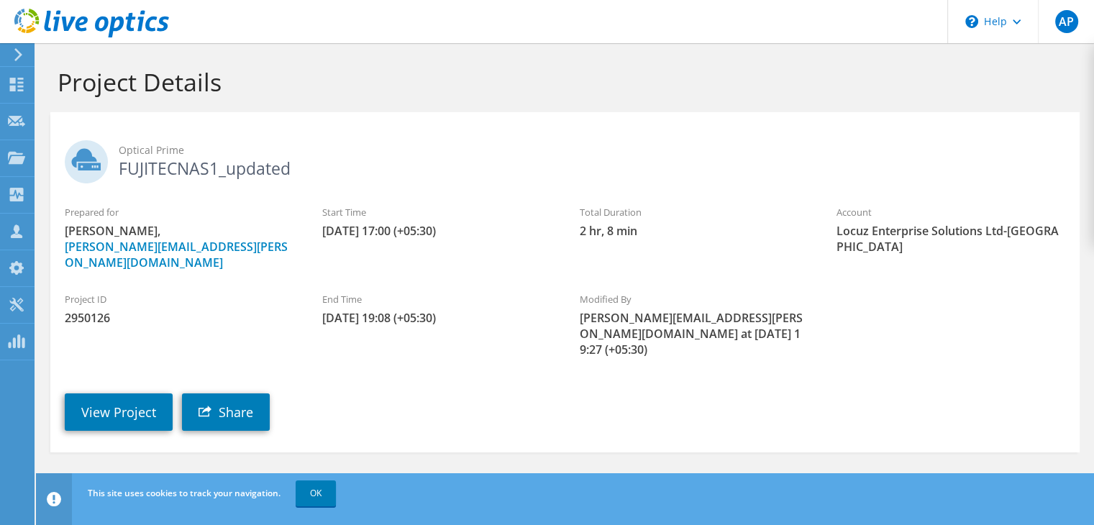
scroll to position [111, 0]
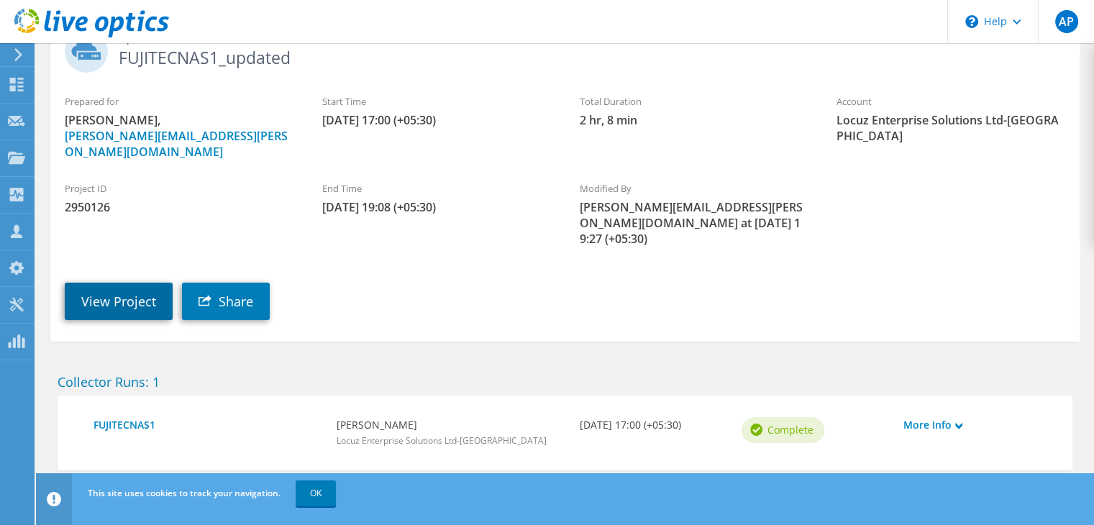
click at [129, 283] on link "View Project" at bounding box center [119, 301] width 108 height 37
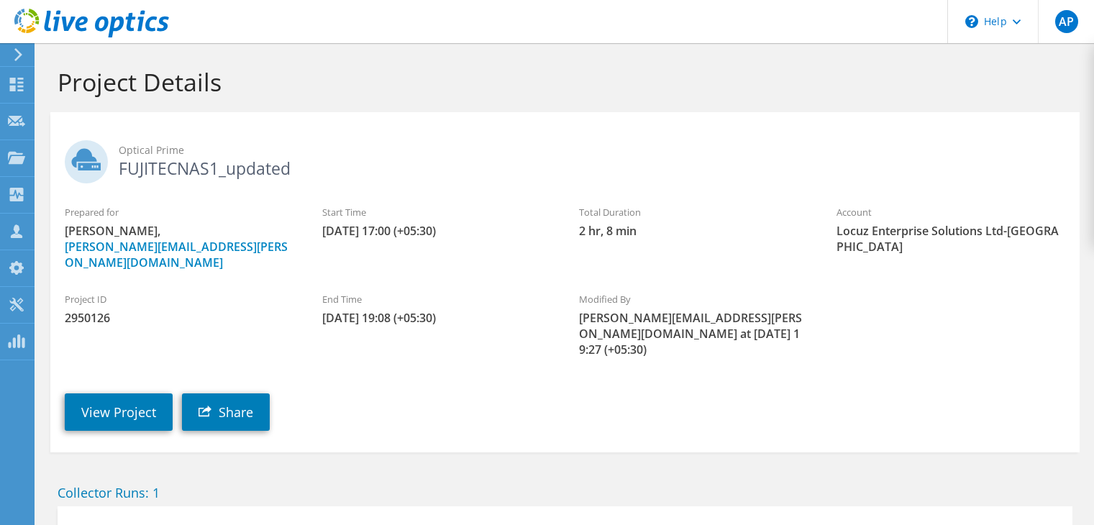
scroll to position [111, 0]
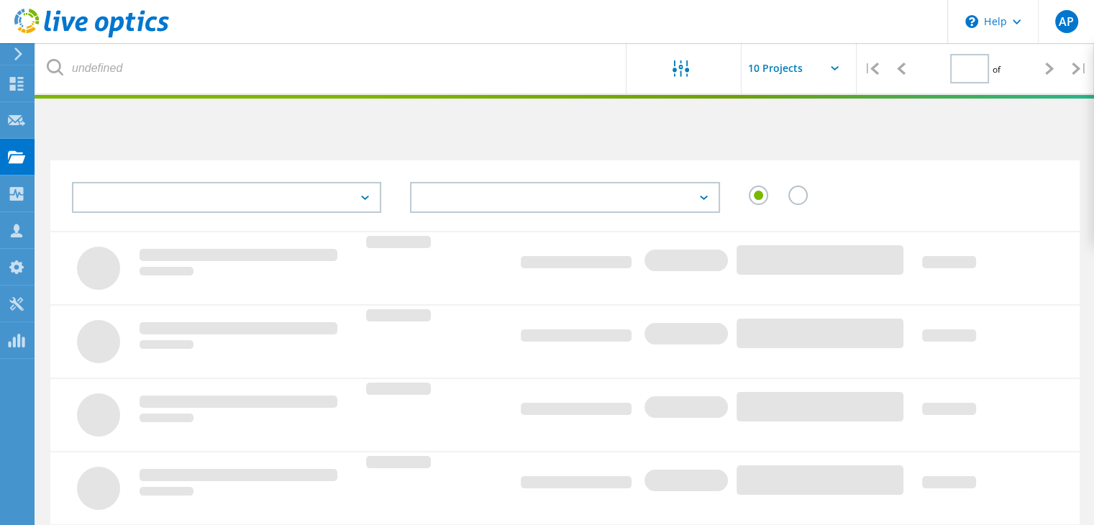
type input "1"
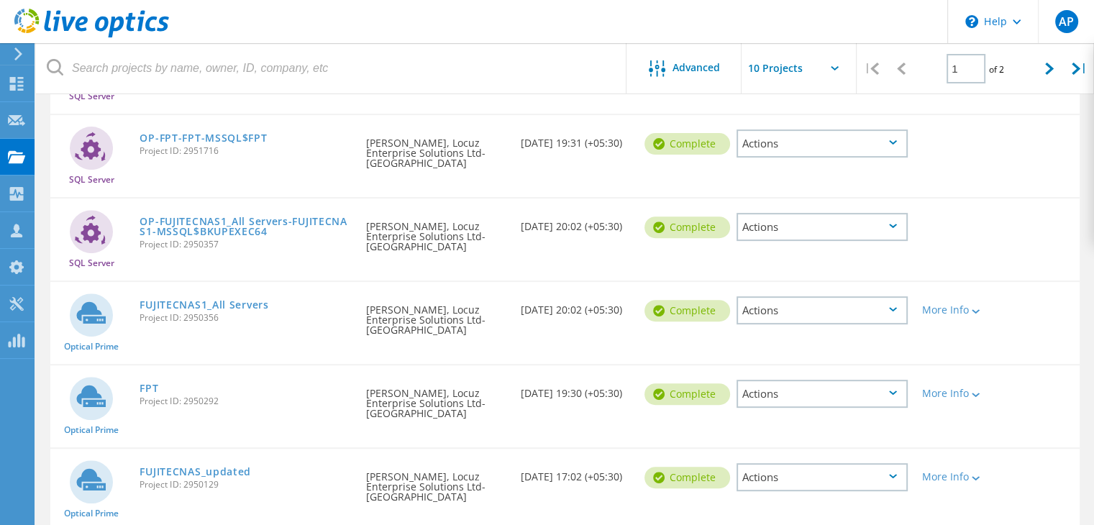
scroll to position [483, 0]
click at [793, 396] on div "Actions" at bounding box center [821, 394] width 171 height 28
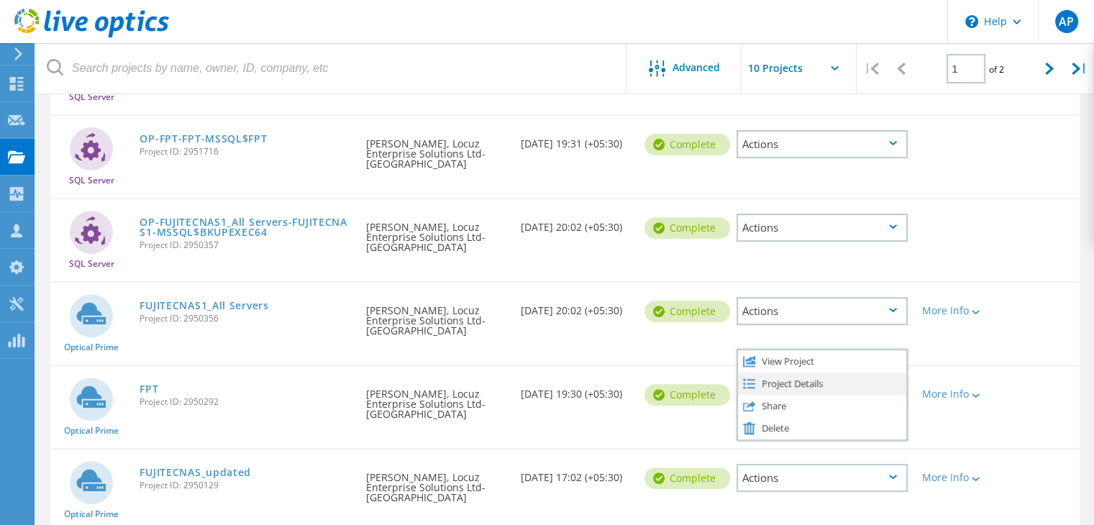
click at [794, 380] on div "Project Details" at bounding box center [822, 384] width 168 height 22
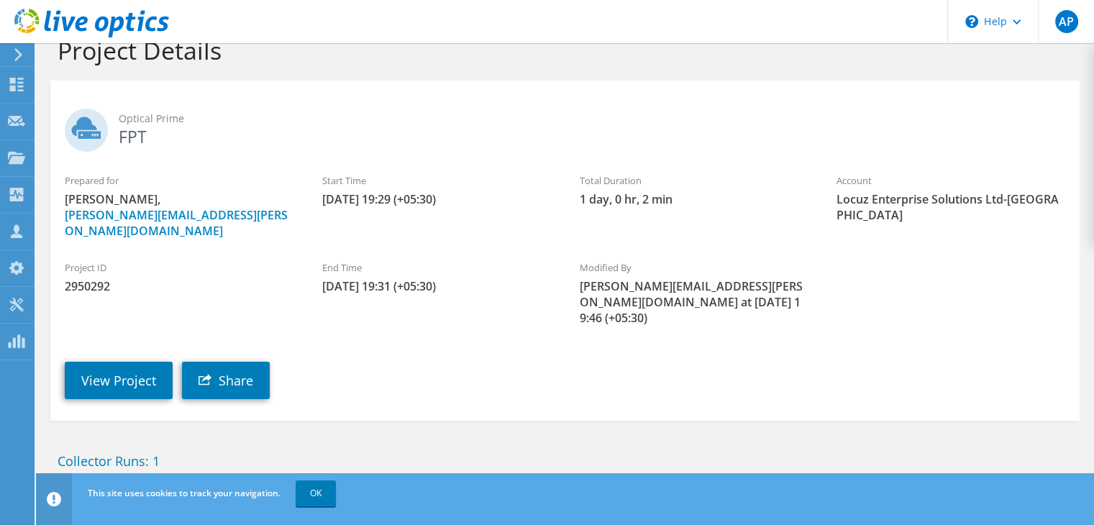
scroll to position [111, 0]
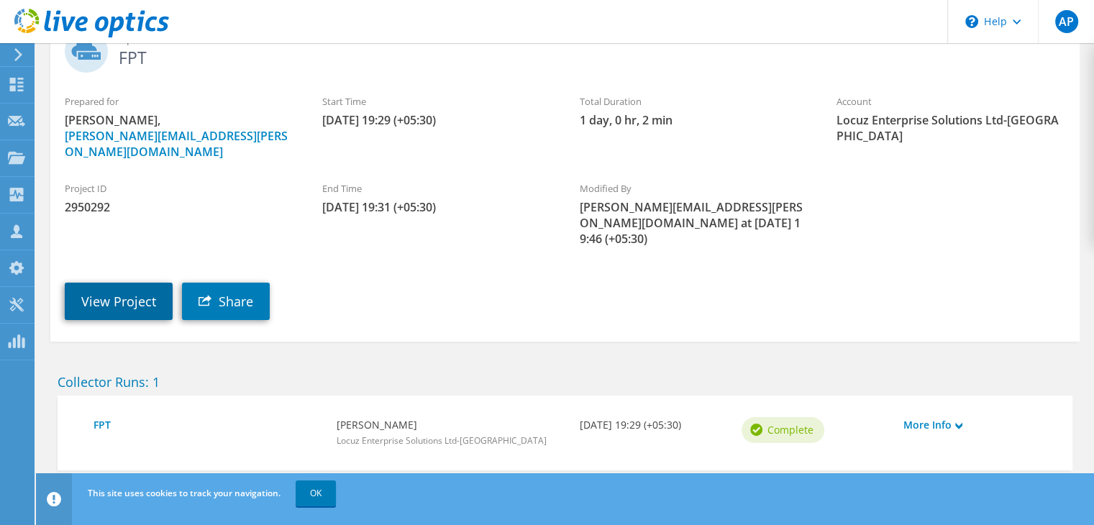
click at [145, 283] on link "View Project" at bounding box center [119, 301] width 108 height 37
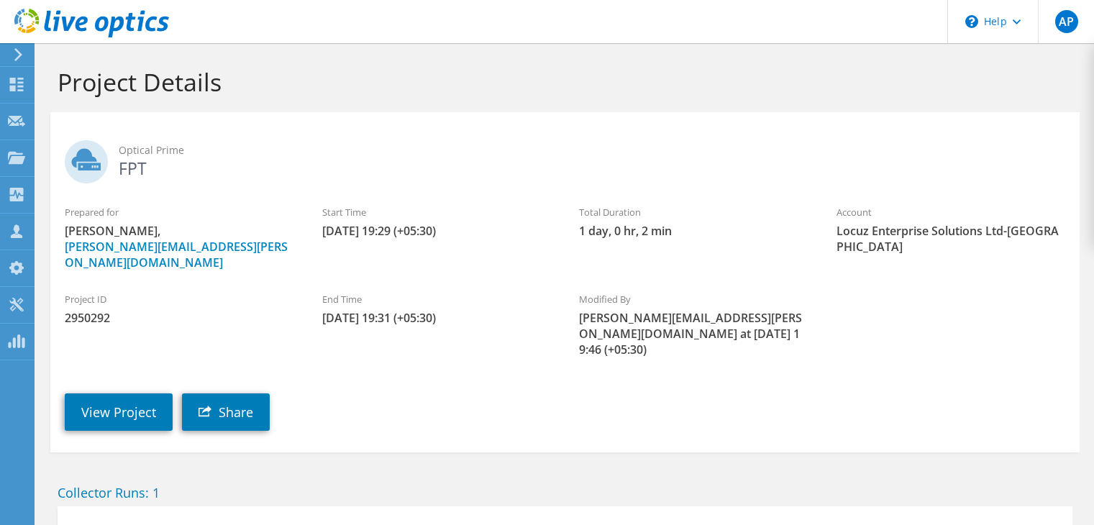
scroll to position [111, 0]
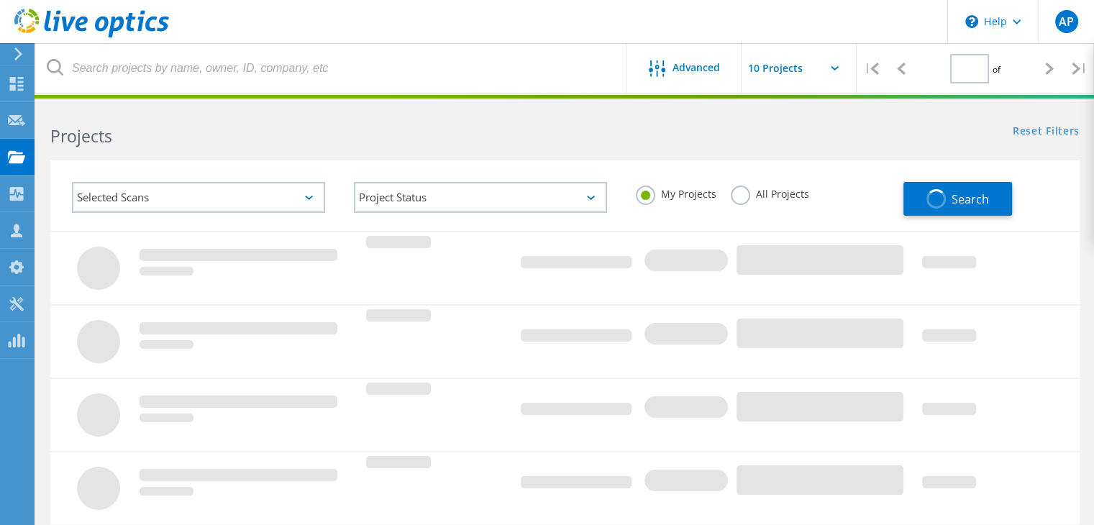
type input "1"
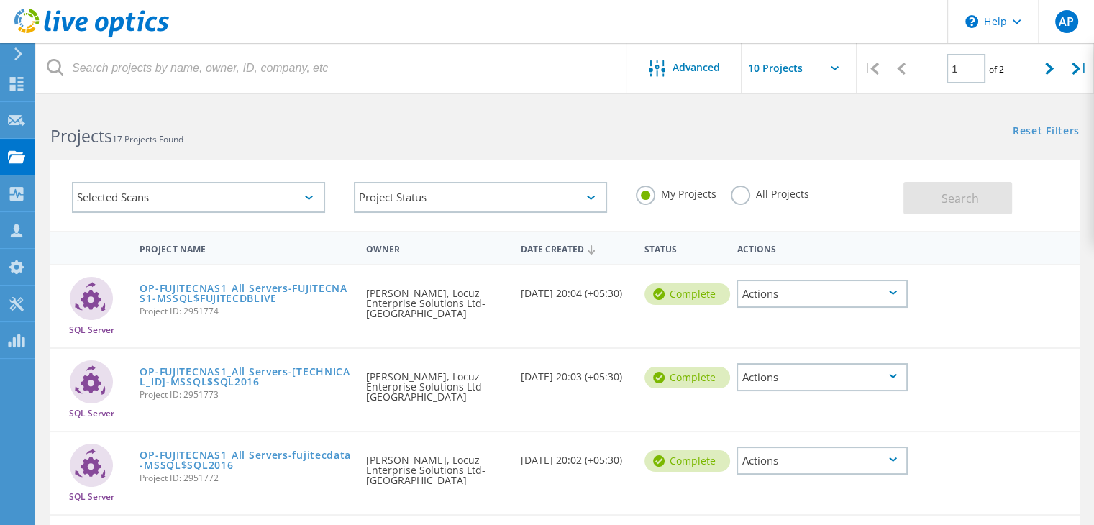
scroll to position [144, 0]
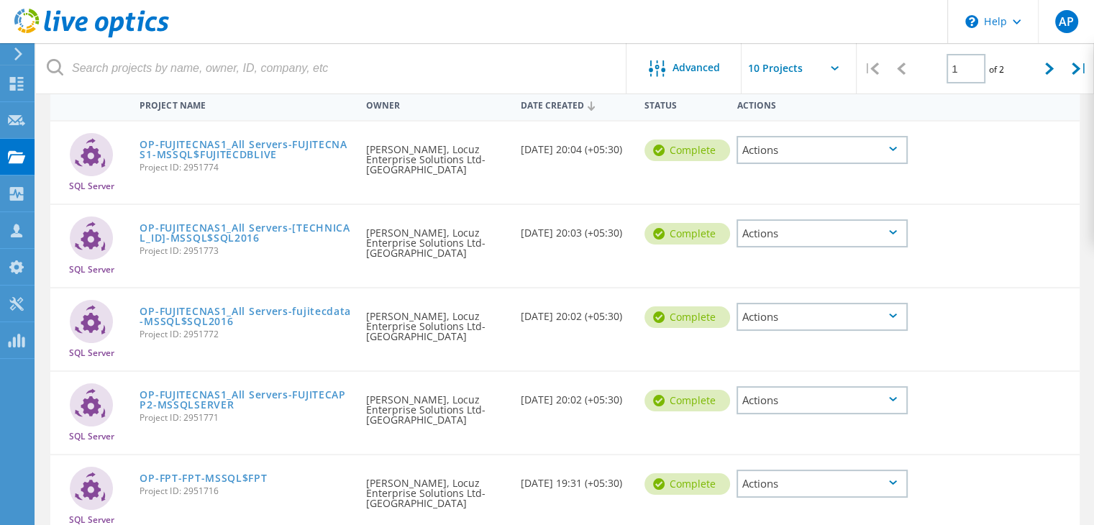
click at [829, 225] on div "Actions" at bounding box center [821, 233] width 171 height 28
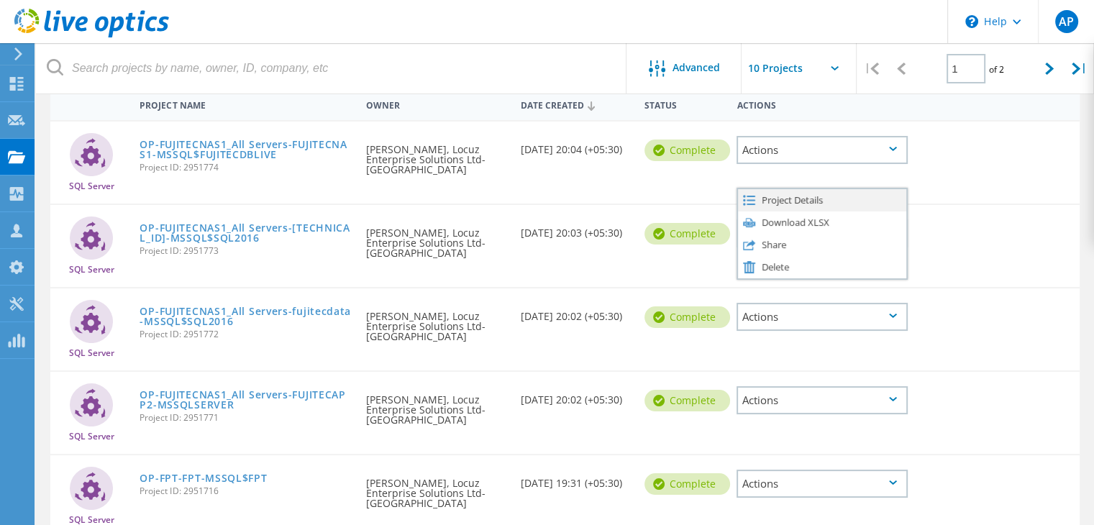
click at [817, 204] on div "Project Details" at bounding box center [822, 200] width 168 height 22
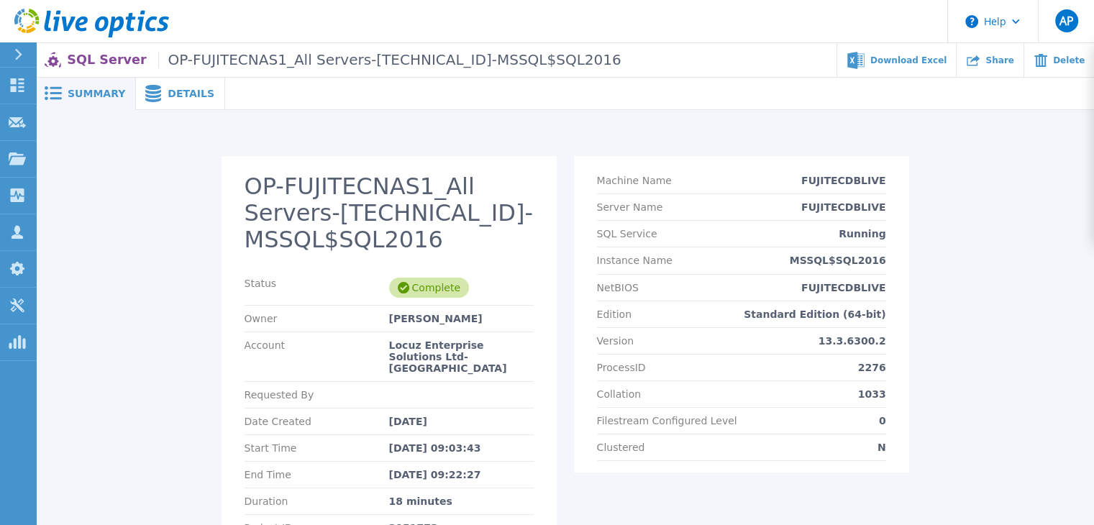
click at [168, 93] on span "Details" at bounding box center [191, 93] width 47 height 10
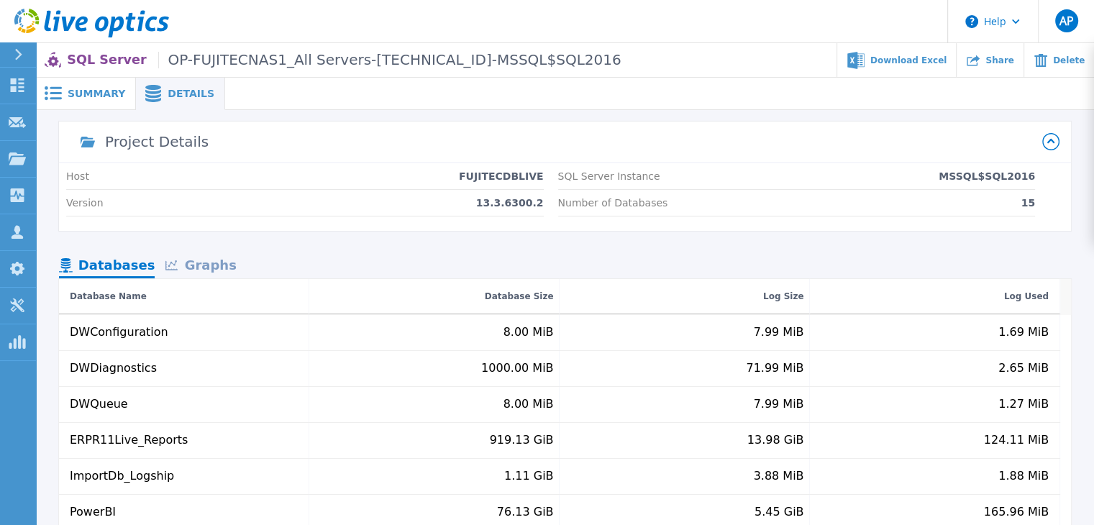
click at [109, 86] on div "Summary" at bounding box center [86, 94] width 100 height 32
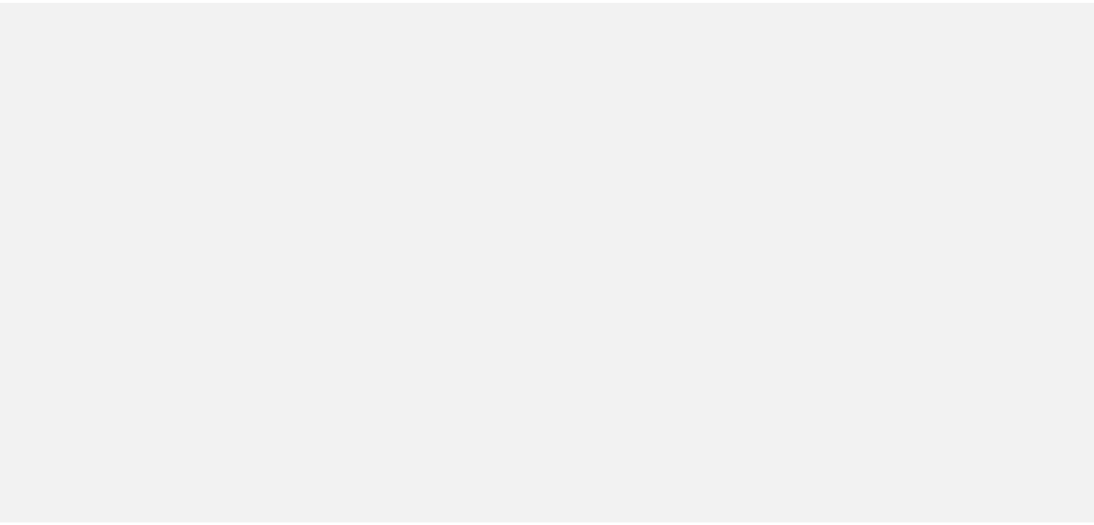
scroll to position [144, 0]
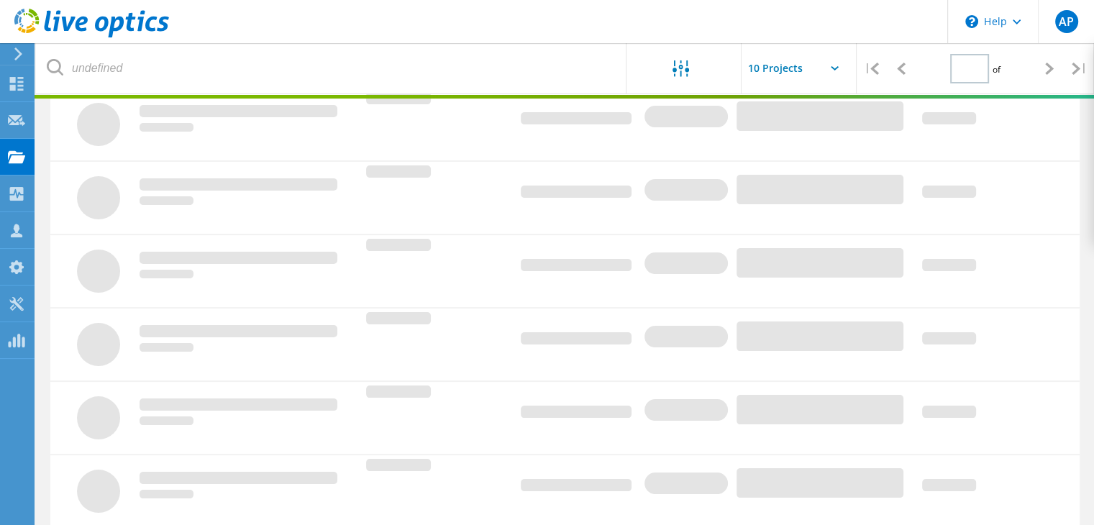
type input "1"
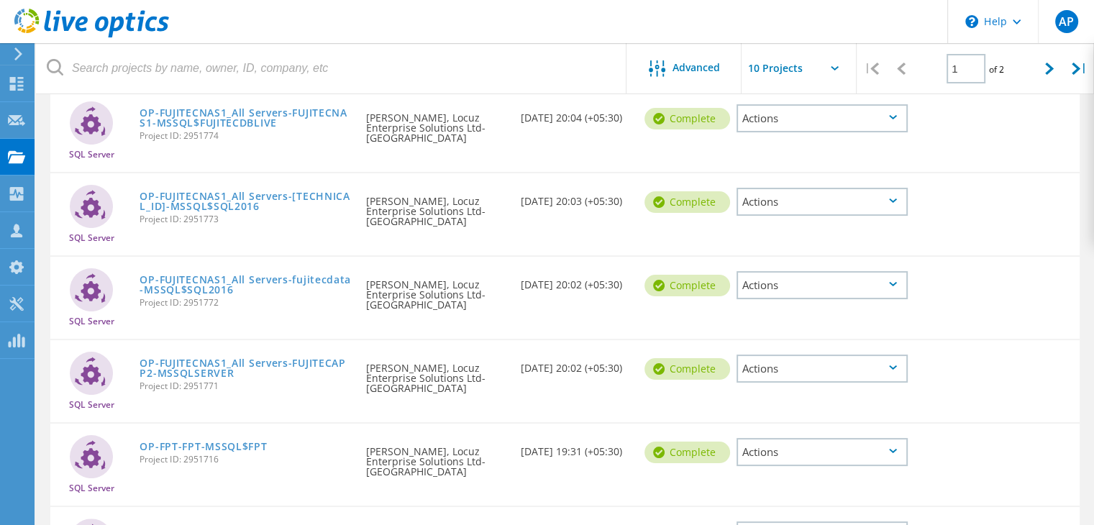
scroll to position [0, 0]
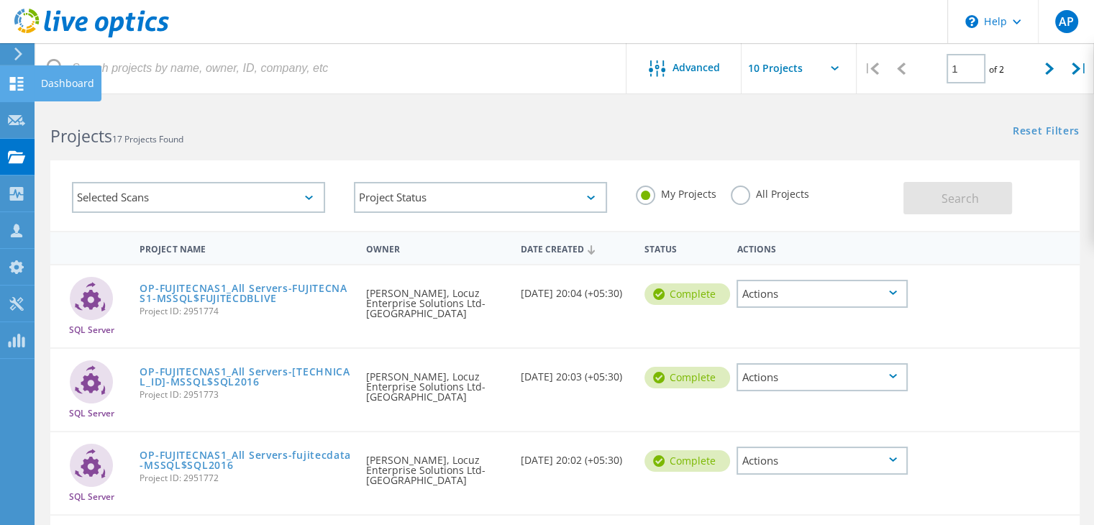
click at [20, 81] on use at bounding box center [17, 84] width 14 height 14
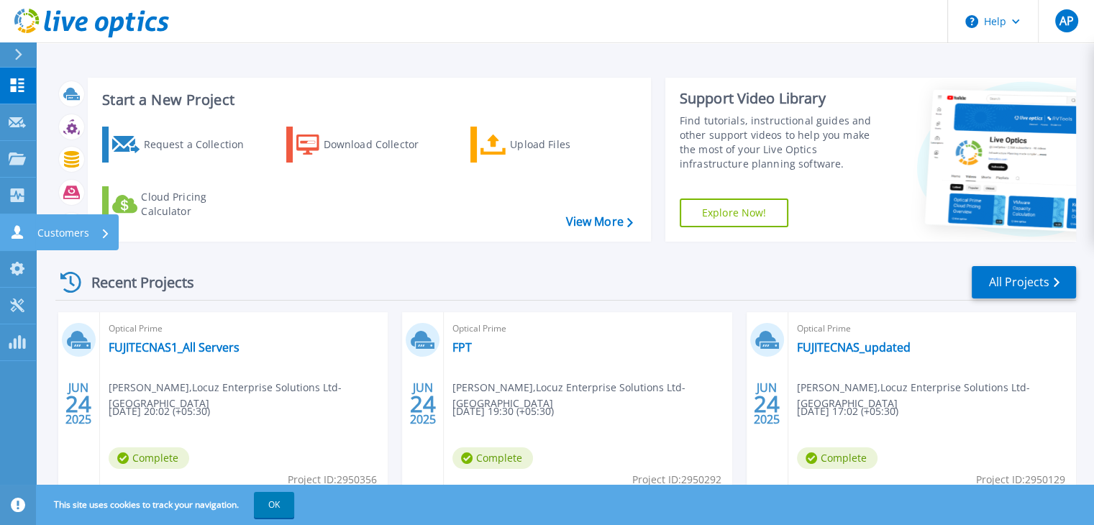
click at [10, 225] on icon at bounding box center [17, 232] width 17 height 14
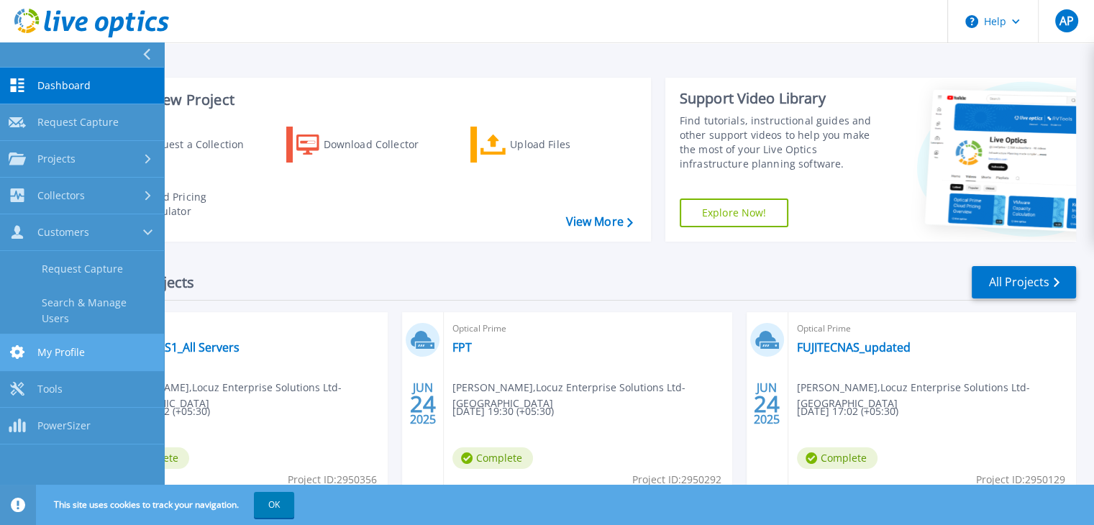
click at [83, 335] on link "My Profile My Profile" at bounding box center [82, 352] width 164 height 37
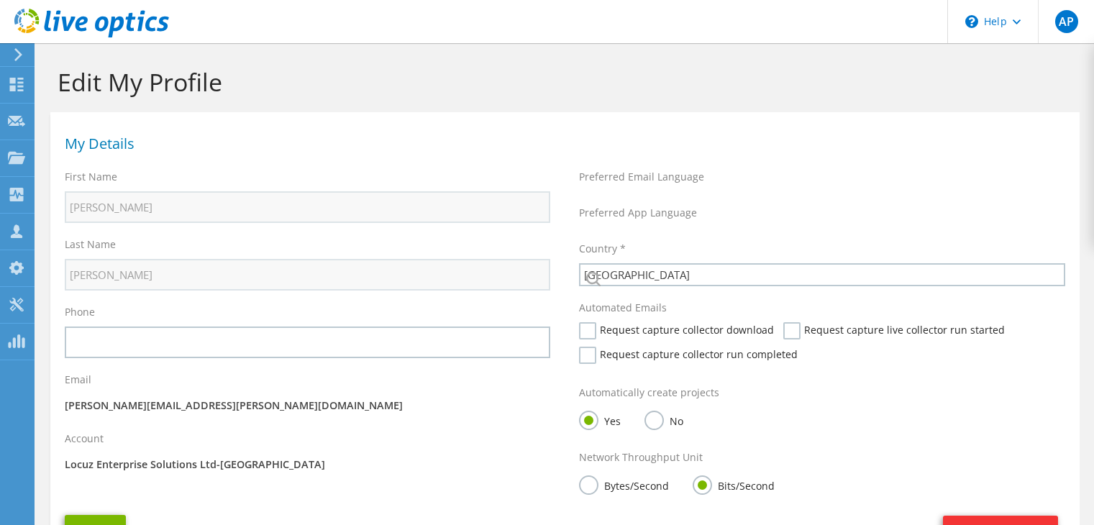
select select "101"
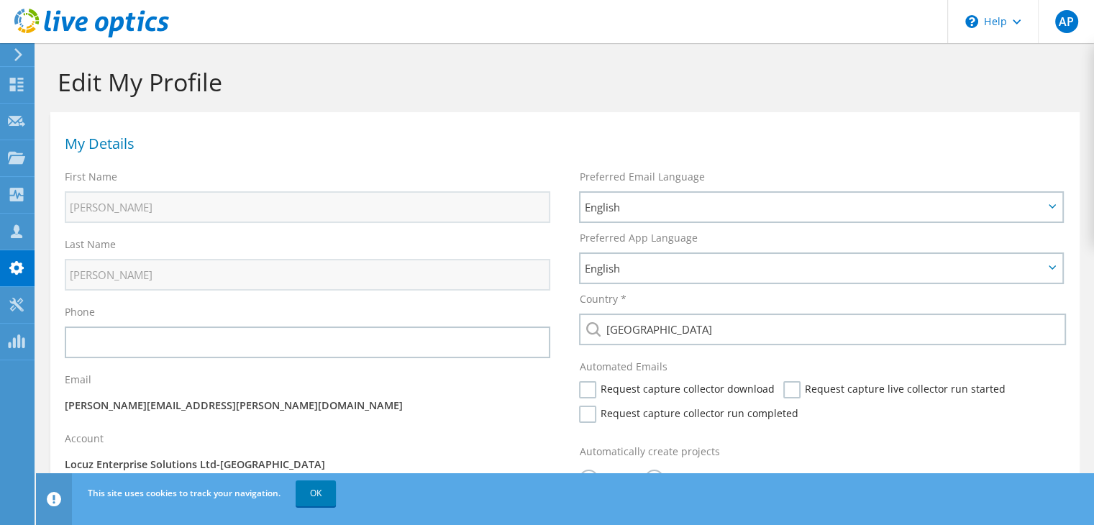
click at [23, 47] on div at bounding box center [84, 24] width 169 height 48
click at [14, 53] on icon at bounding box center [18, 54] width 11 height 13
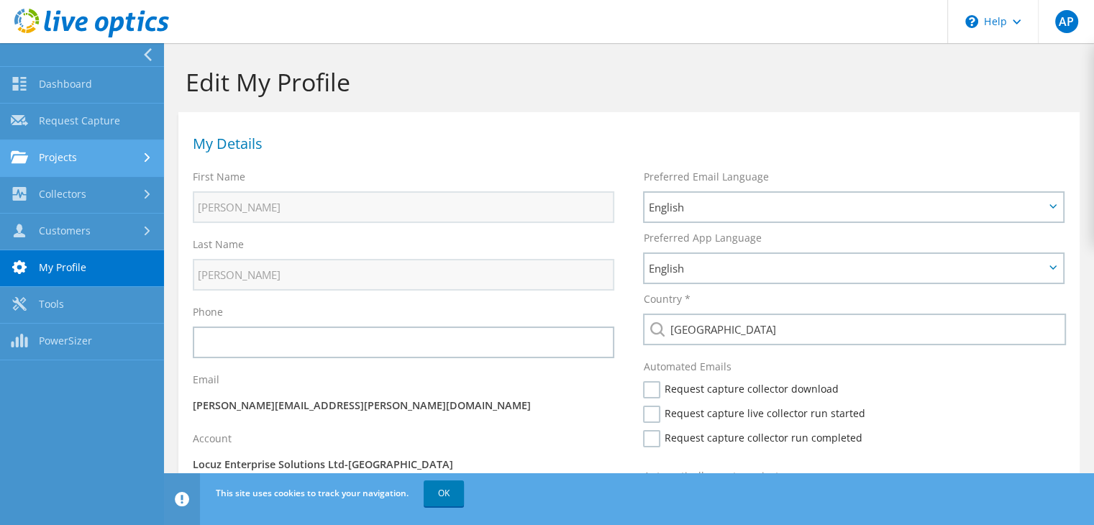
click at [89, 155] on link "Projects" at bounding box center [82, 158] width 164 height 37
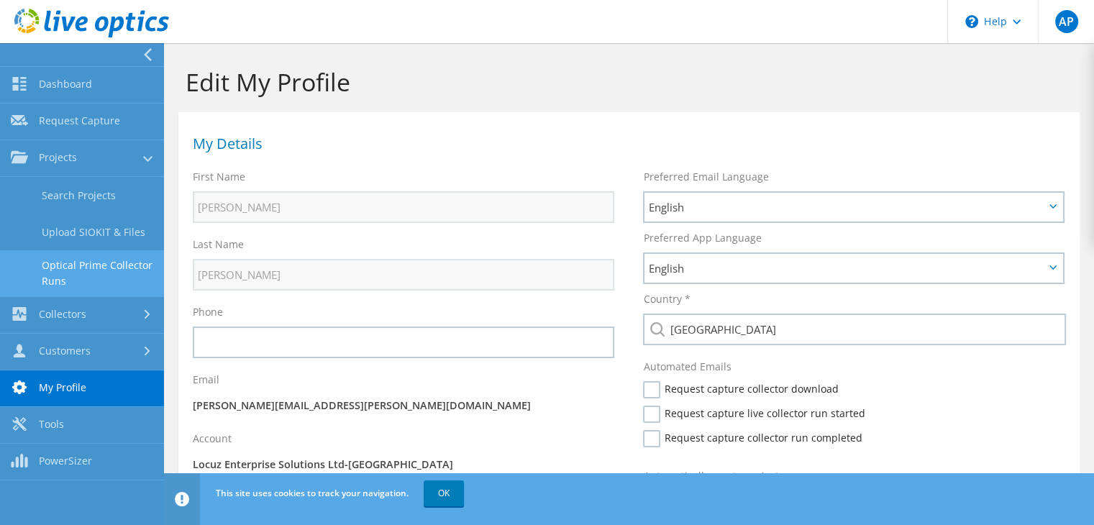
click at [109, 279] on link "Optical Prime Collector Runs" at bounding box center [82, 273] width 164 height 46
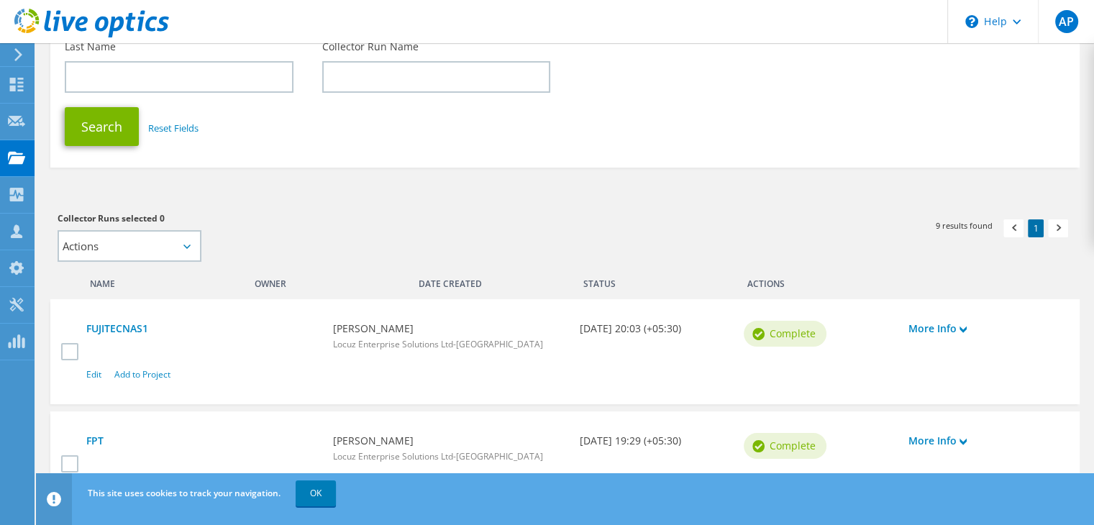
scroll to position [288, 0]
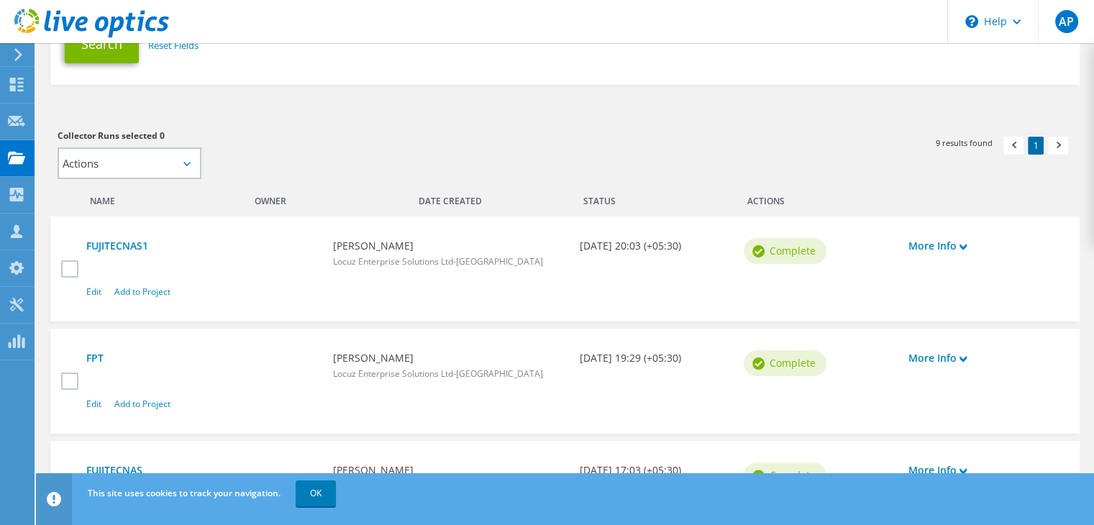
click at [60, 256] on div "FUJITECNAS1 [PERSON_NAME] Locuz Enterprise Solutions Ltd-[GEOGRAPHIC_DATA] [DAT…" at bounding box center [564, 268] width 1029 height 105
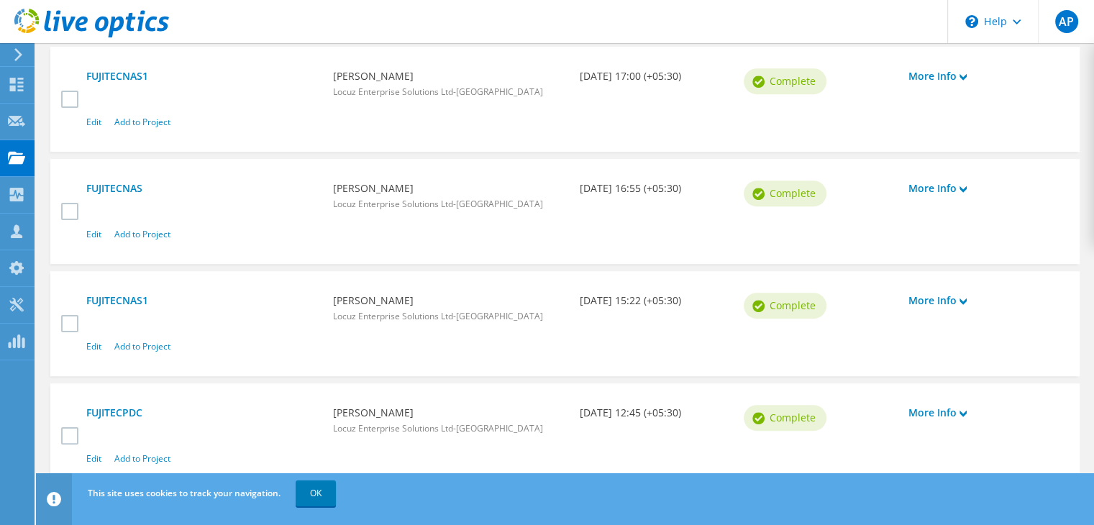
scroll to position [802, 0]
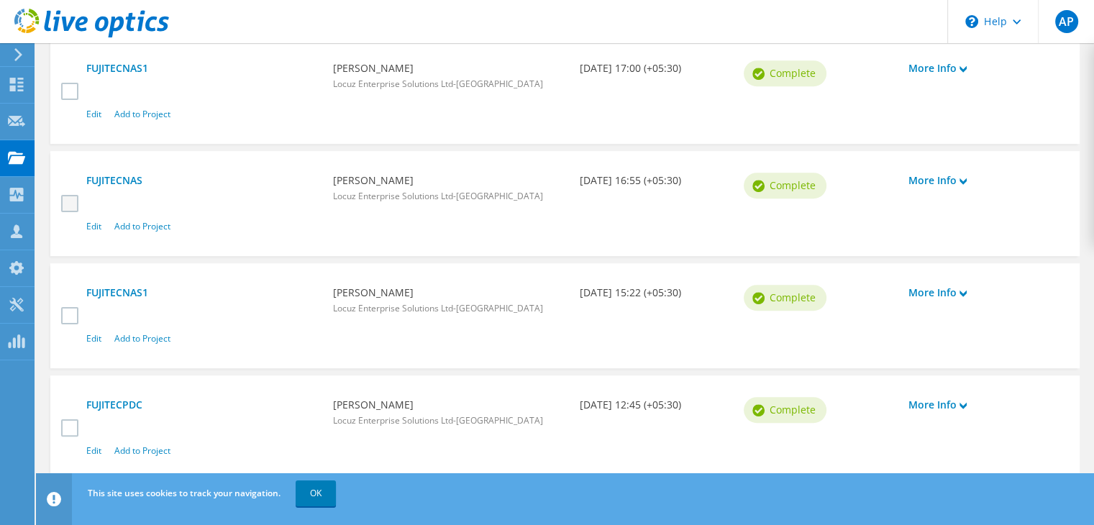
click at [77, 205] on label at bounding box center [71, 203] width 21 height 17
click at [0, 0] on input "checkbox" at bounding box center [0, 0] width 0 height 0
click at [922, 180] on link "More Info" at bounding box center [983, 181] width 150 height 16
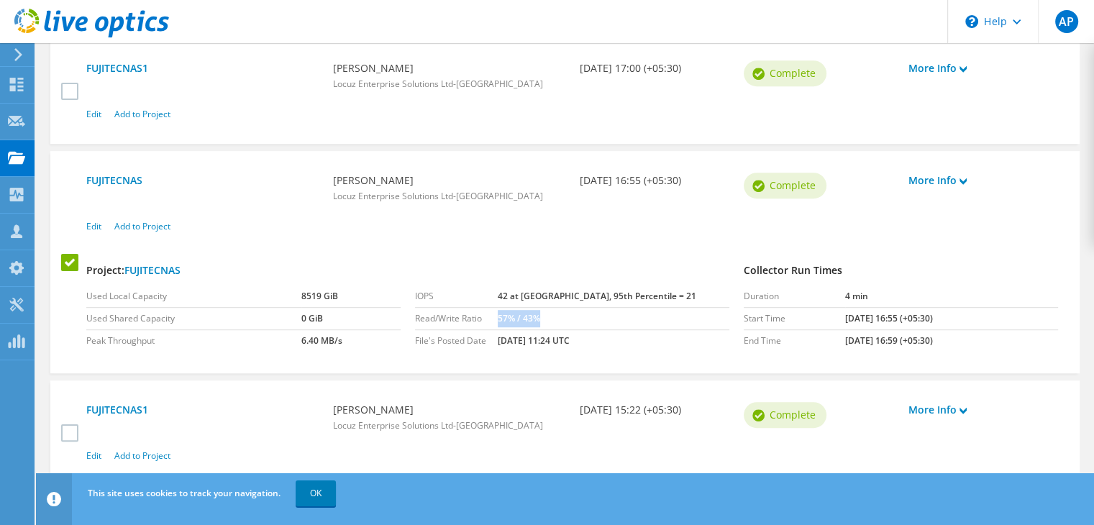
drag, startPoint x: 519, startPoint y: 317, endPoint x: 577, endPoint y: 317, distance: 58.3
click at [577, 317] on tr "Read/Write Ratio 57% / 43%" at bounding box center [572, 318] width 314 height 22
click at [592, 317] on td "57% / 43%" at bounding box center [614, 318] width 232 height 22
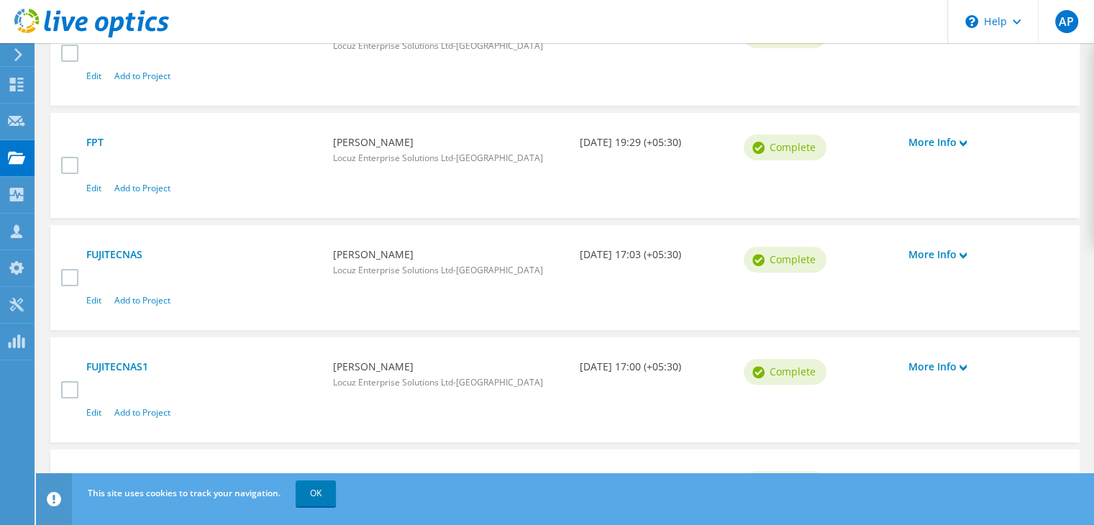
scroll to position [487, 0]
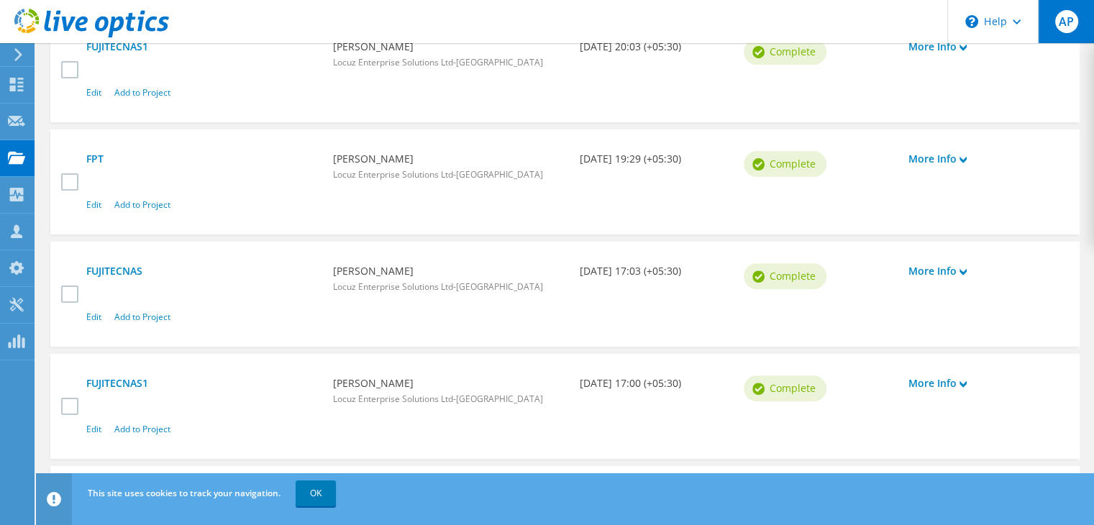
click at [1078, 20] on div "AP" at bounding box center [1066, 21] width 56 height 43
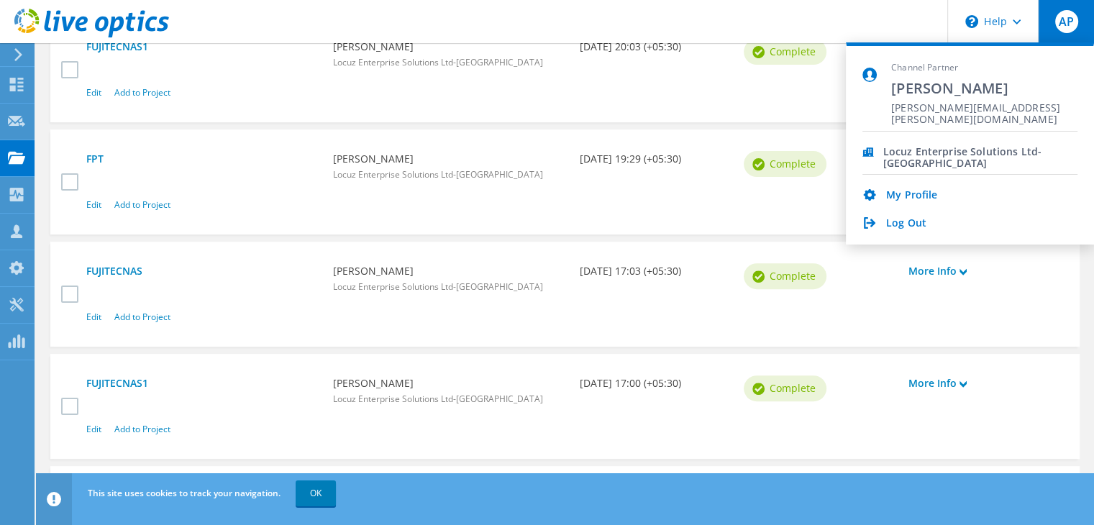
click at [910, 210] on div "My Profile Log Out" at bounding box center [969, 203] width 215 height 56
click at [910, 217] on link "Log Out" at bounding box center [906, 224] width 40 height 14
